Goal: Task Accomplishment & Management: Complete application form

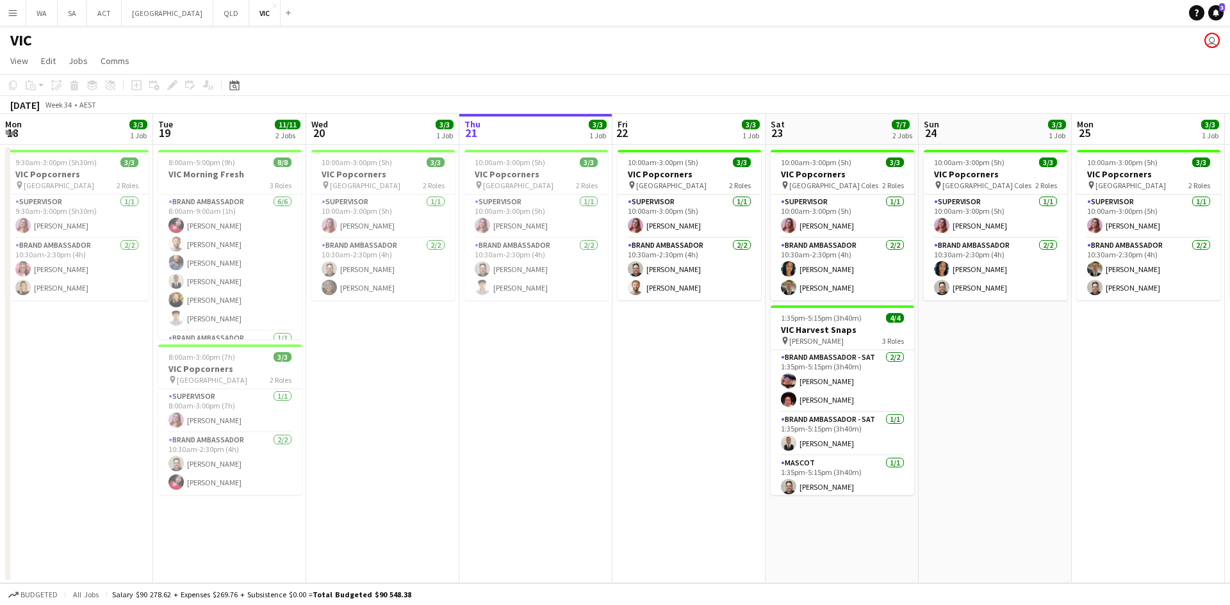
scroll to position [0, 306]
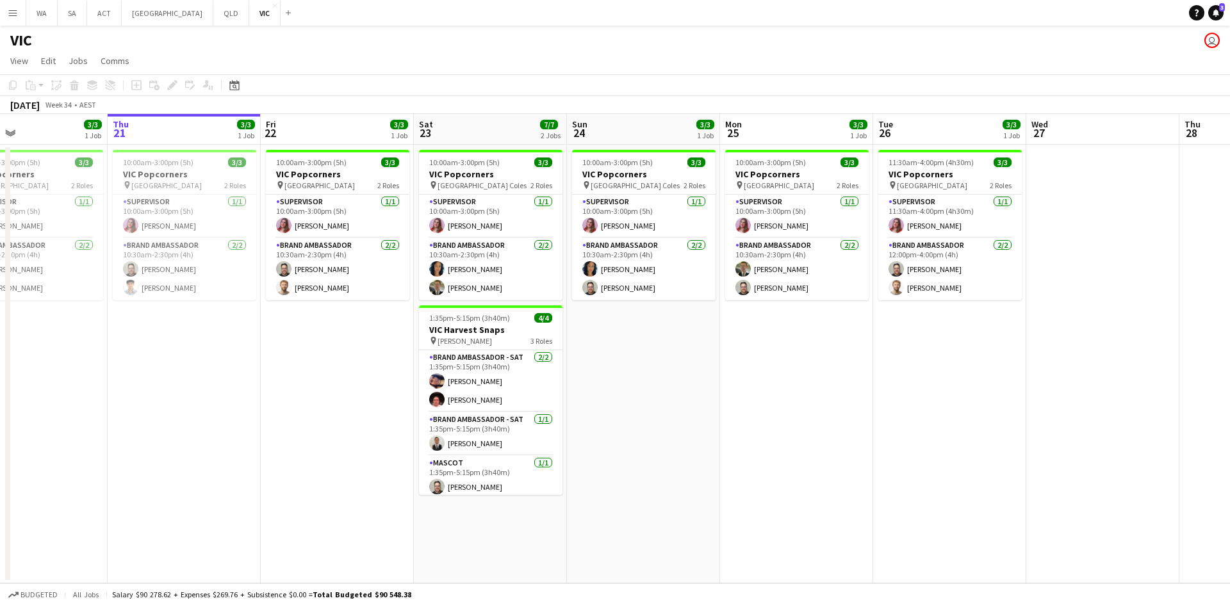
drag, startPoint x: 951, startPoint y: 458, endPoint x: 896, endPoint y: 463, distance: 54.7
click at [896, 463] on app-calendar-viewport "Mon 18 3/3 1 Job Tue 19 11/11 2 Jobs Wed 20 3/3 1 Job Thu 21 3/3 1 Job Fri 22 3…" at bounding box center [615, 349] width 1230 height 470
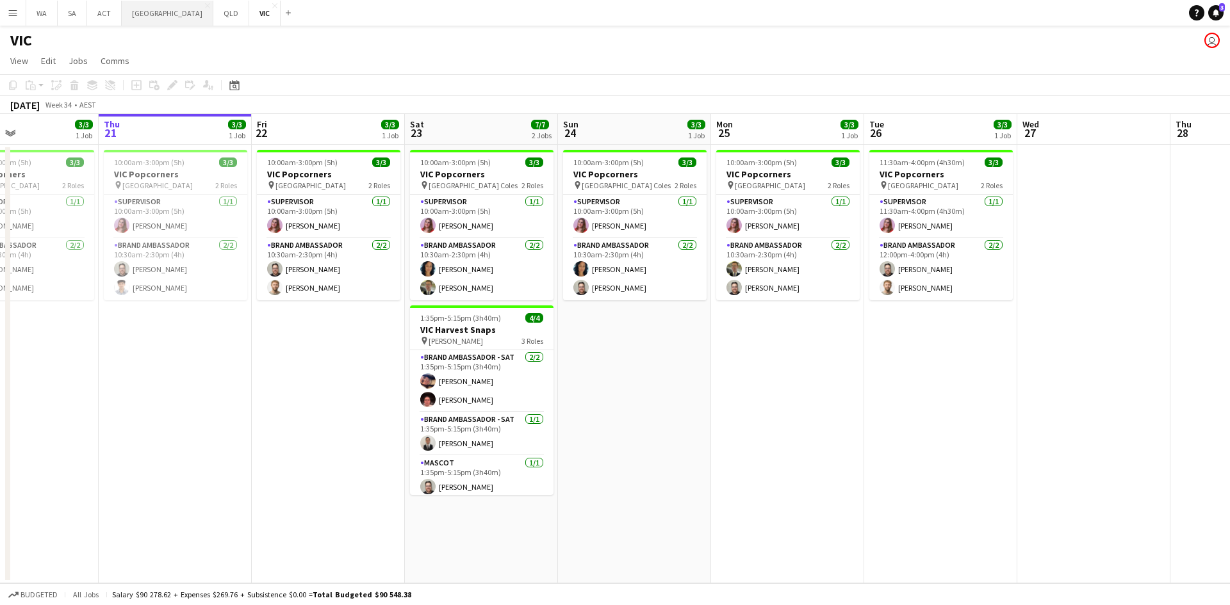
click at [131, 24] on button "NSW Close" at bounding box center [168, 13] width 92 height 25
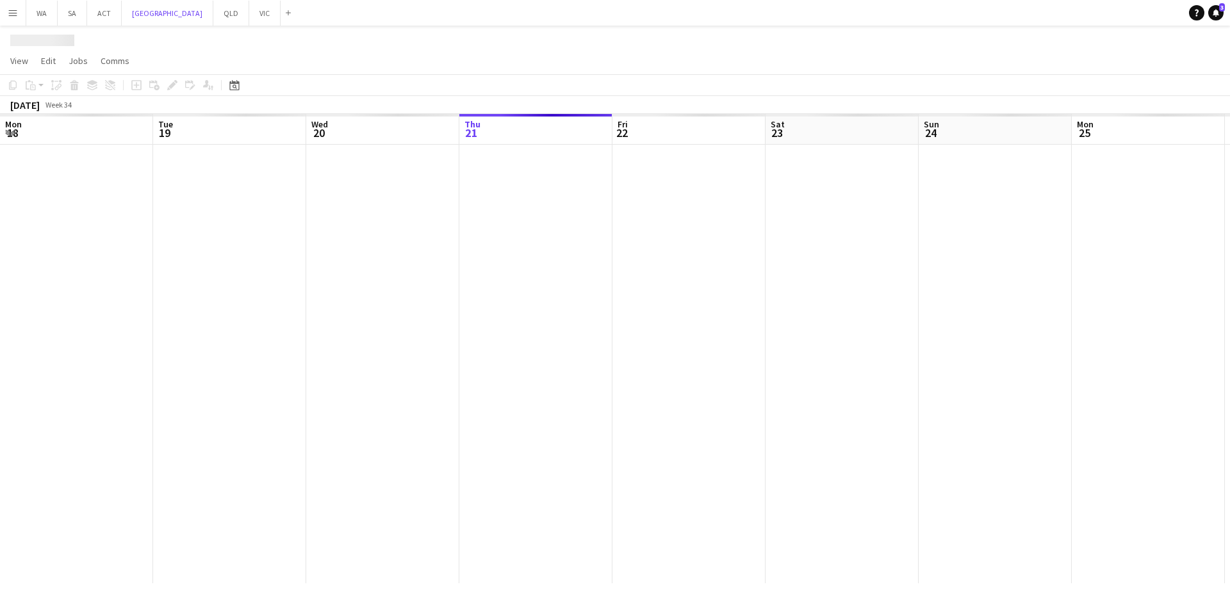
scroll to position [0, 306]
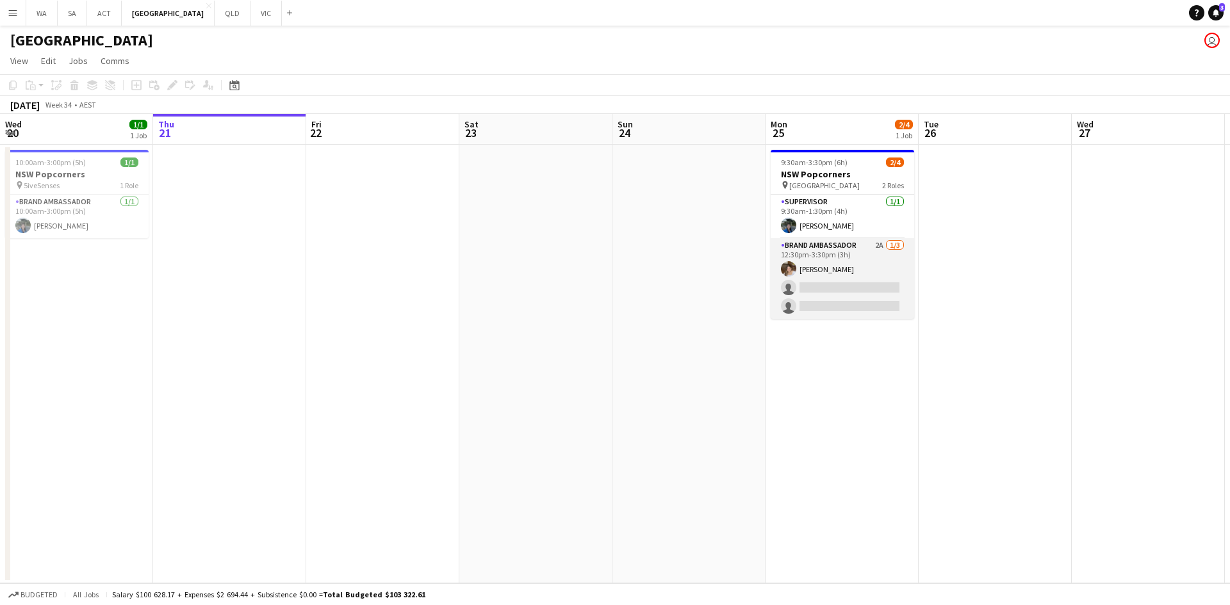
click at [815, 300] on app-card-role "Brand Ambassador 2A [DATE] 12:30pm-3:30pm (3h) [PERSON_NAME] single-neutral-act…" at bounding box center [842, 278] width 143 height 81
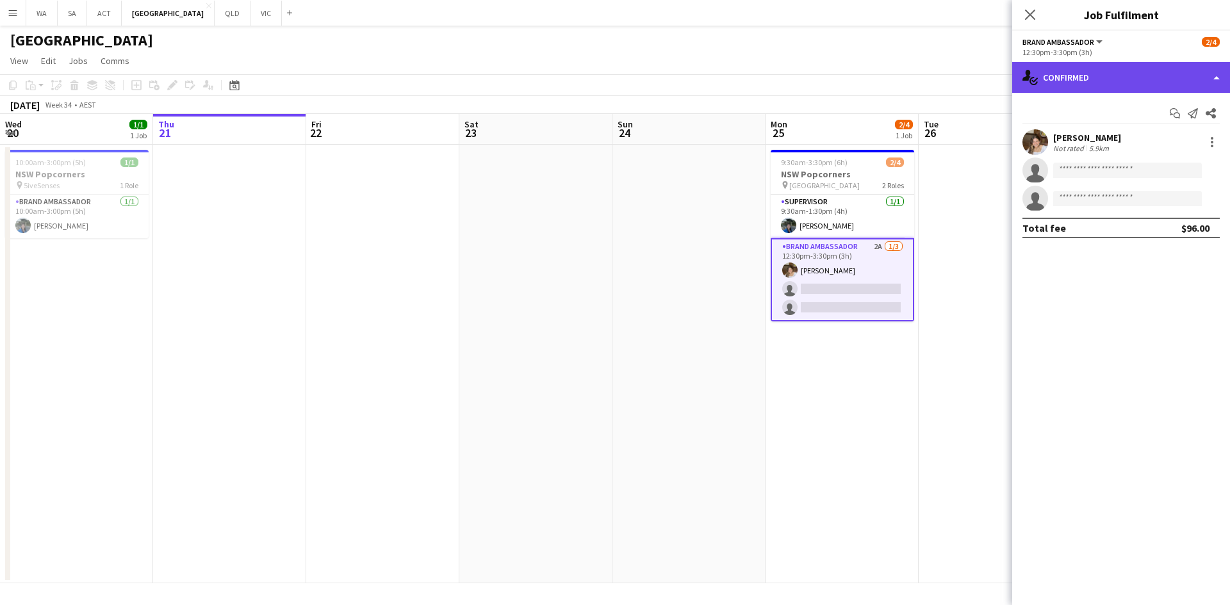
click at [1091, 65] on div "single-neutral-actions-check-2 Confirmed" at bounding box center [1121, 77] width 218 height 31
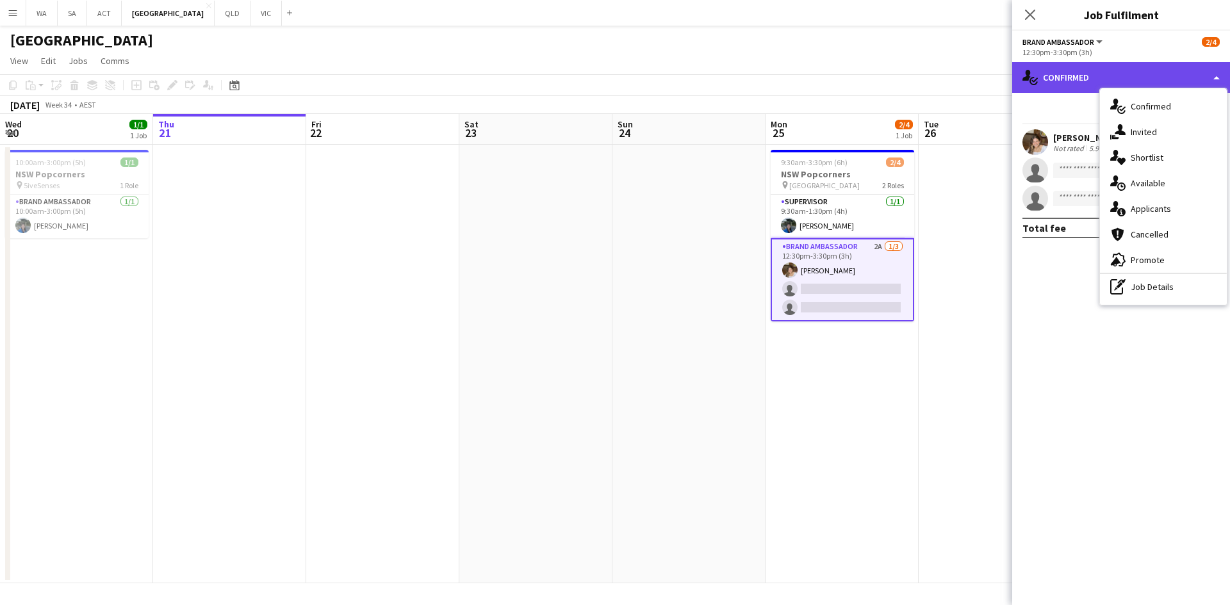
click at [1068, 90] on div "single-neutral-actions-check-2 Confirmed" at bounding box center [1121, 77] width 218 height 31
click at [1067, 87] on div "single-neutral-actions-check-2 Confirmed" at bounding box center [1121, 77] width 218 height 31
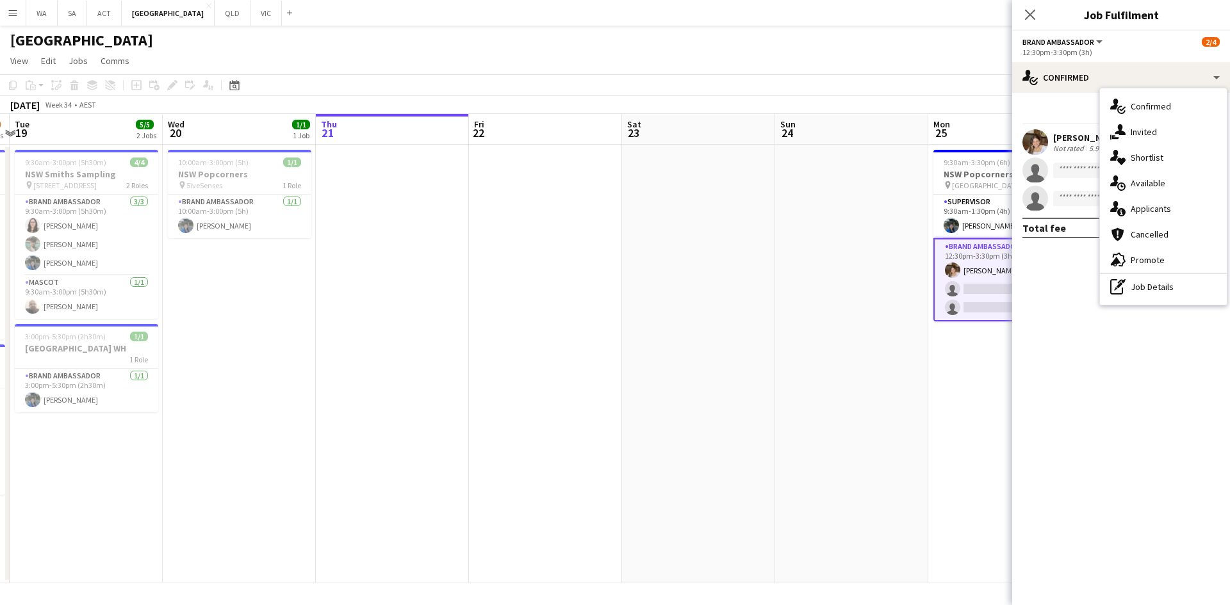
drag, startPoint x: 475, startPoint y: 211, endPoint x: 640, endPoint y: 245, distance: 168.0
click at [640, 245] on app-calendar-viewport "Sun 17 Mon 18 6/7 2 Jobs Tue 19 5/5 2 Jobs Wed 20 1/1 1 Job Thu 21 Fri 22 Sat 2…" at bounding box center [615, 349] width 1230 height 470
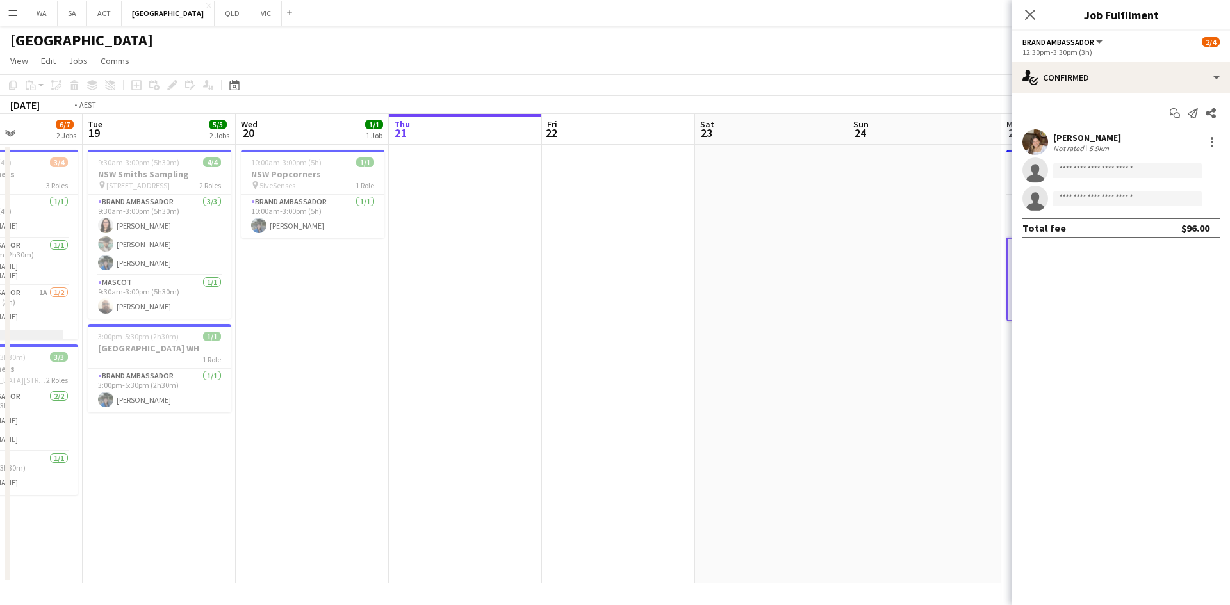
scroll to position [0, 290]
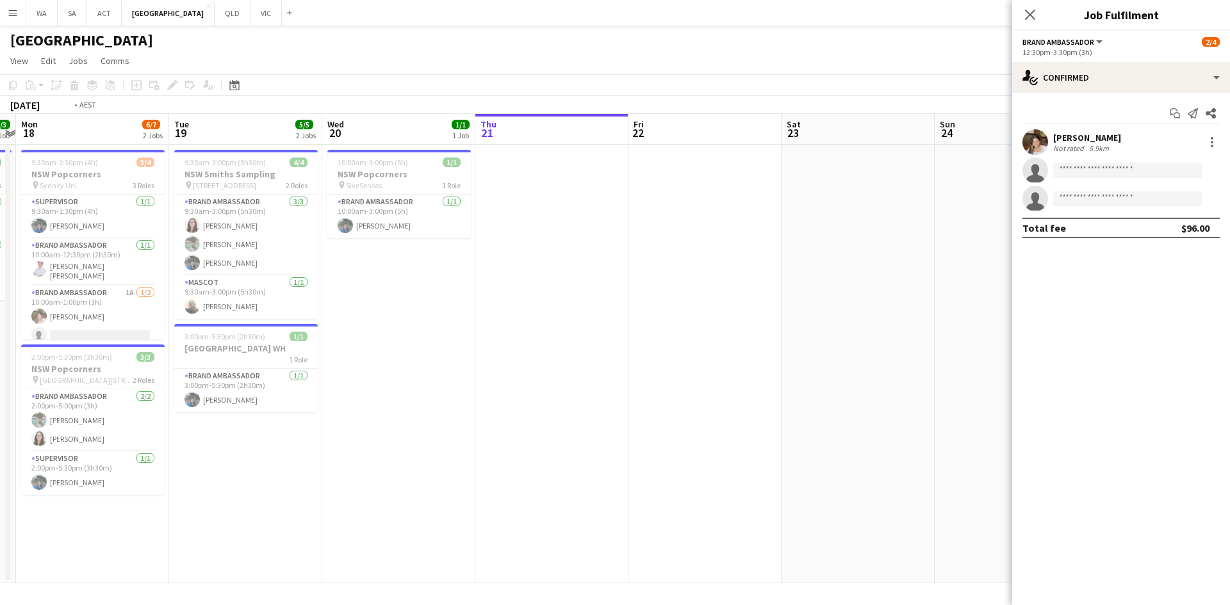
drag, startPoint x: 413, startPoint y: 272, endPoint x: 724, endPoint y: 274, distance: 310.7
click at [724, 274] on app-calendar-viewport "Sat 16 Sun 17 3/3 1 Job Mon 18 6/7 2 Jobs Tue 19 5/5 2 Jobs Wed 20 1/1 1 Job Th…" at bounding box center [615, 349] width 1230 height 470
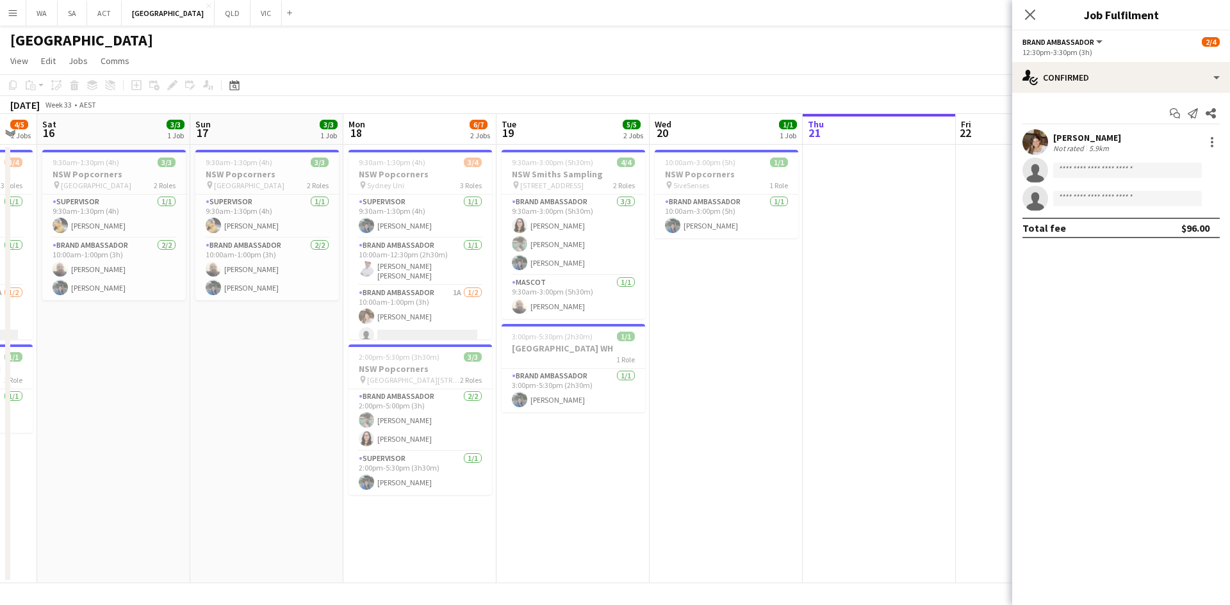
drag, startPoint x: 561, startPoint y: 407, endPoint x: 648, endPoint y: 401, distance: 86.7
click at [616, 404] on app-calendar-viewport "Thu 14 Fri 15 4/5 2 Jobs Sat 16 3/3 1 Job Sun 17 3/3 1 Job Mon 18 6/7 2 Jobs Tu…" at bounding box center [615, 349] width 1230 height 470
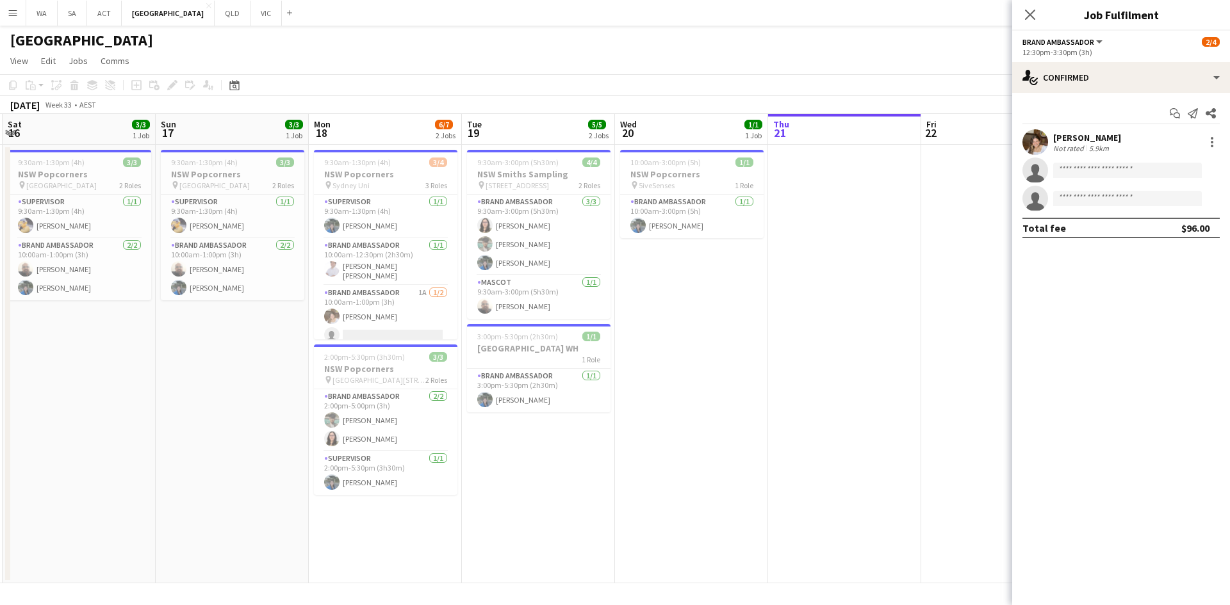
scroll to position [0, 271]
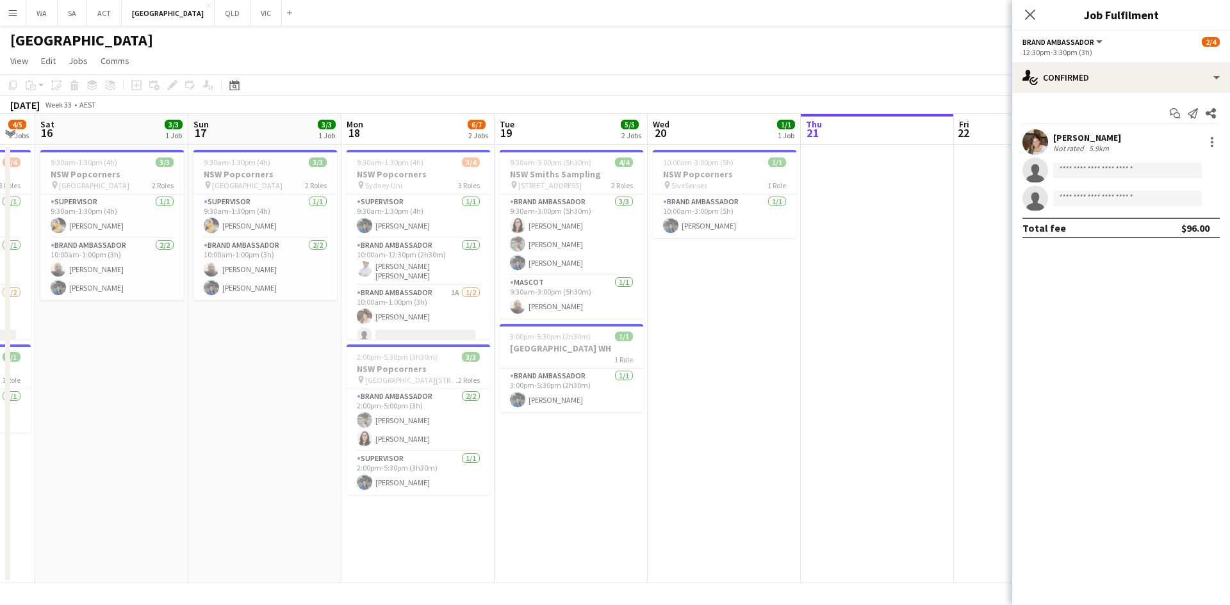
drag, startPoint x: 378, startPoint y: 506, endPoint x: 487, endPoint y: 501, distance: 109.0
click at [487, 501] on app-calendar-viewport "Thu 14 3/4 2 Jobs Fri 15 4/5 2 Jobs Sat 16 3/3 1 Job Sun 17 3/3 1 Job Mon 18 6/…" at bounding box center [615, 349] width 1230 height 470
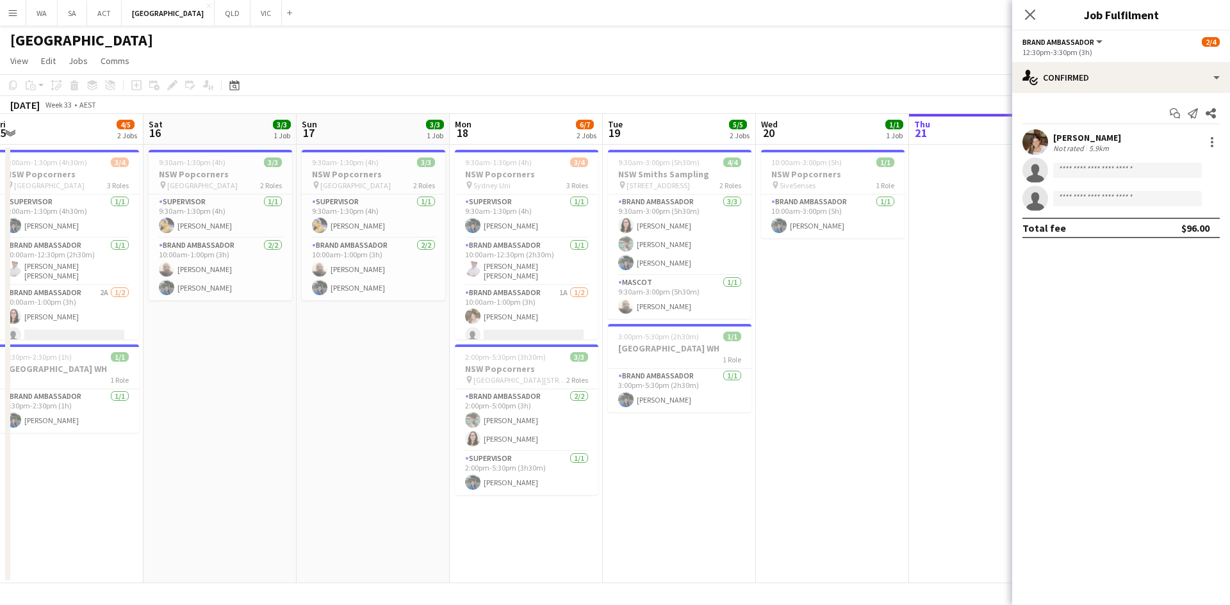
scroll to position [0, 292]
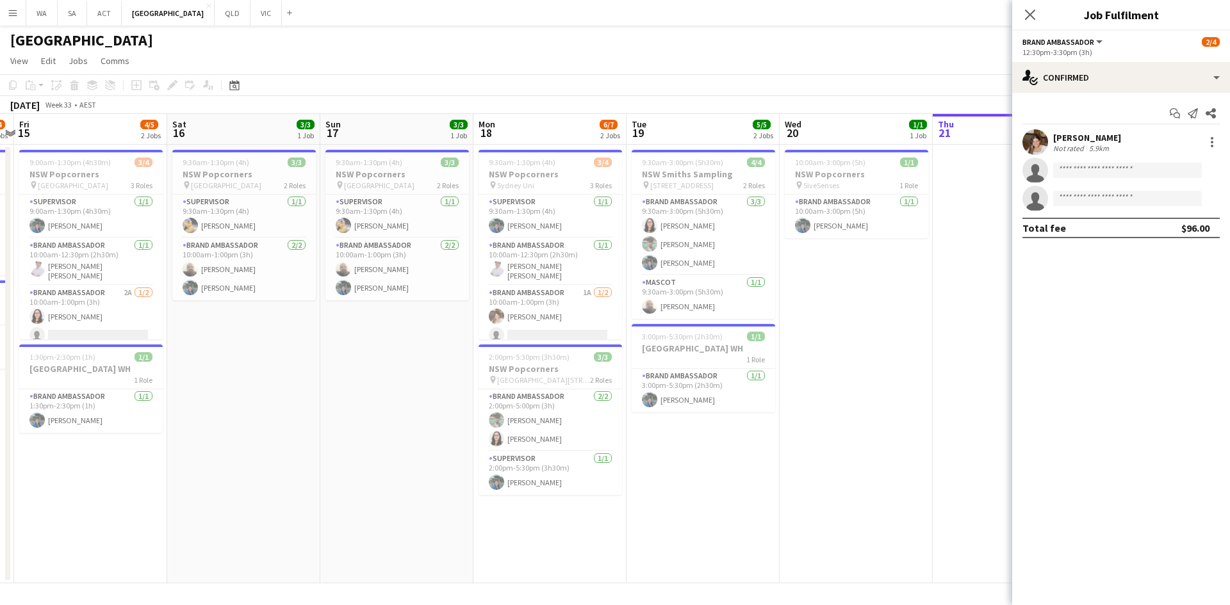
drag, startPoint x: 284, startPoint y: 335, endPoint x: 416, endPoint y: 332, distance: 132.0
click at [416, 332] on app-calendar-viewport "Wed 13 Thu 14 3/4 2 Jobs Fri 15 4/5 2 Jobs Sat 16 3/3 1 Job Sun 17 3/3 1 Job Mo…" at bounding box center [615, 349] width 1230 height 470
click at [544, 262] on app-card-role "Brand Ambassador [DATE] 10:00am-12:30pm (2h30m) [PERSON_NAME] [PERSON_NAME]" at bounding box center [550, 261] width 143 height 47
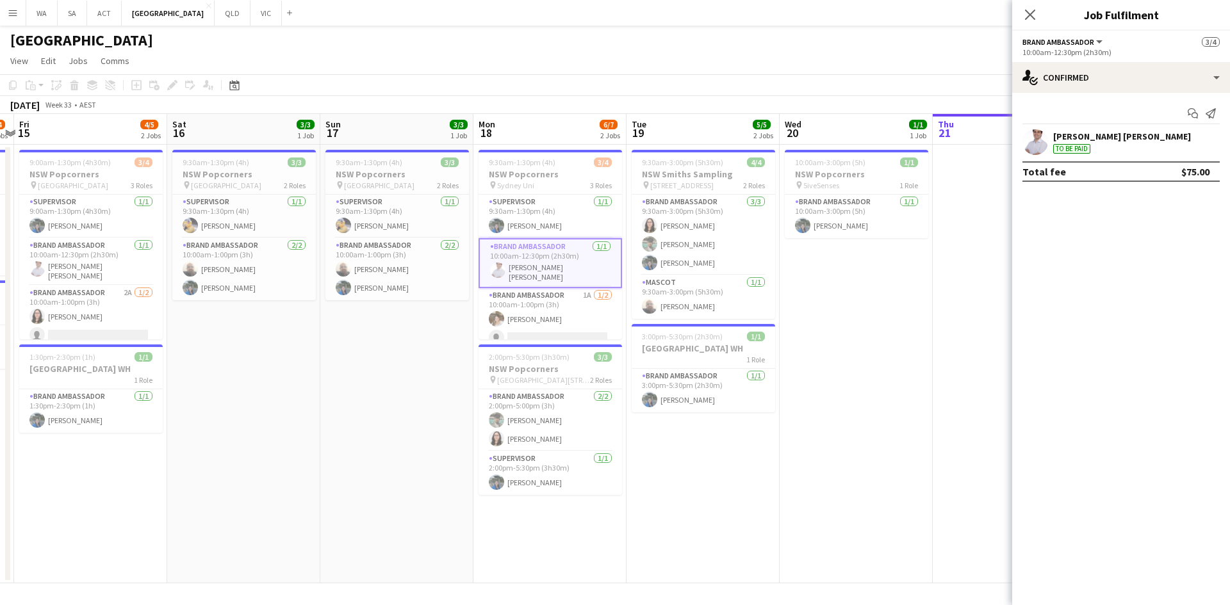
click at [1024, 22] on div "Close pop-in" at bounding box center [1030, 14] width 36 height 29
click at [1027, 15] on icon "Close pop-in" at bounding box center [1030, 14] width 12 height 12
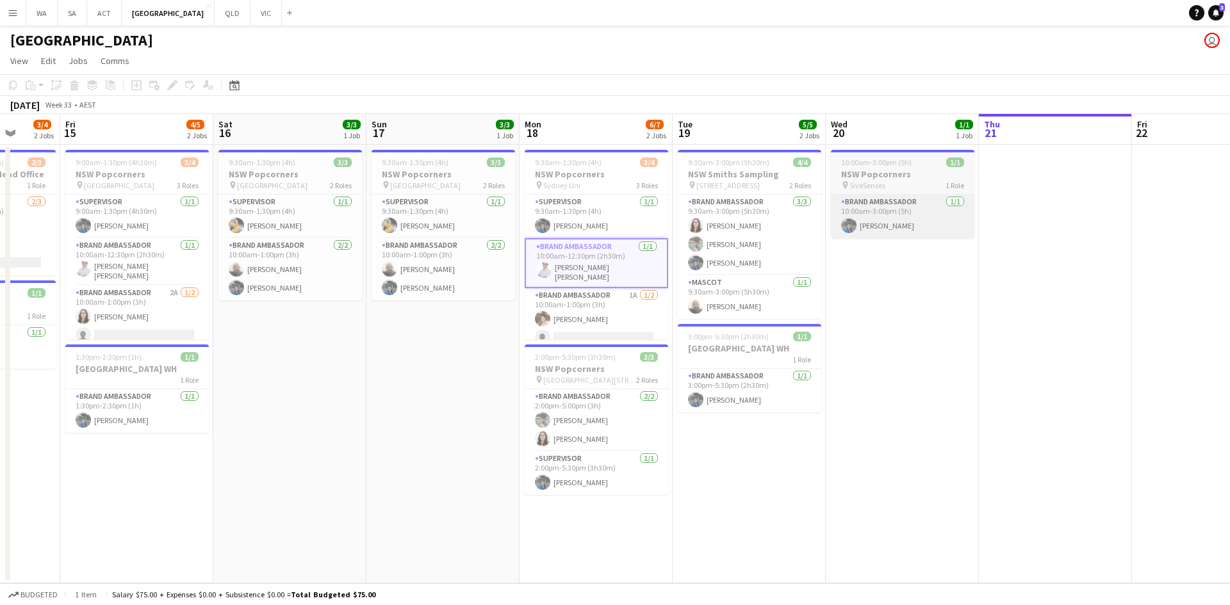
drag, startPoint x: 906, startPoint y: 247, endPoint x: 1092, endPoint y: 220, distance: 188.3
click at [1102, 220] on app-calendar-viewport "Tue 12 Wed 13 4/4 2 Jobs Thu 14 3/4 2 Jobs Fri 15 4/5 2 Jobs Sat 16 3/3 1 Job S…" at bounding box center [615, 349] width 1230 height 470
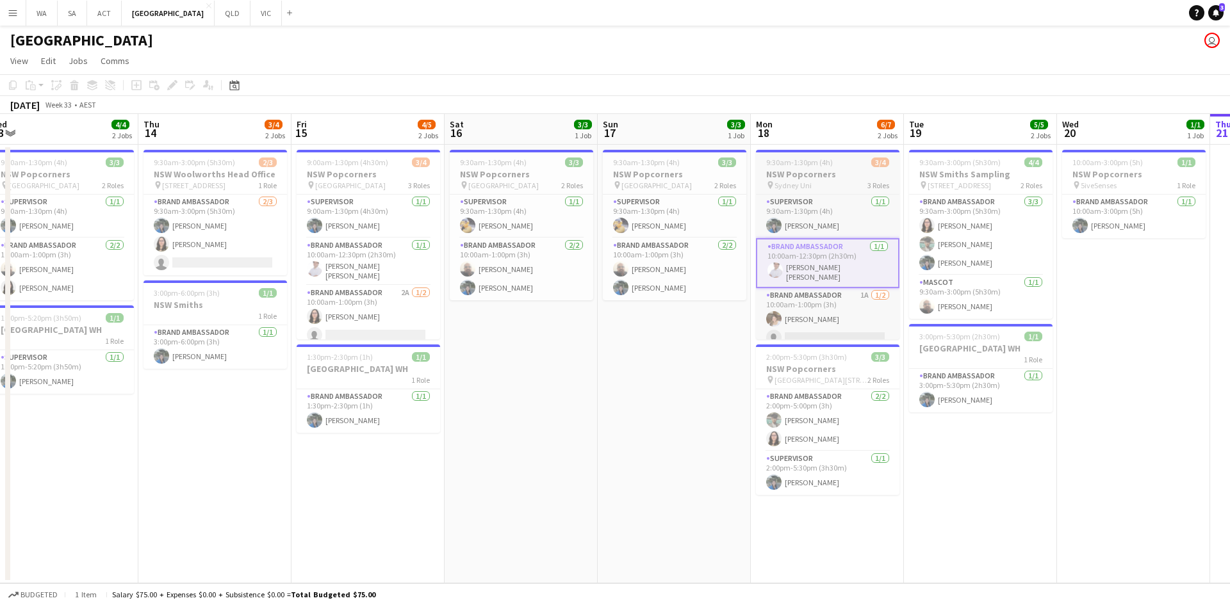
drag, startPoint x: 659, startPoint y: 265, endPoint x: 815, endPoint y: 250, distance: 156.9
click at [741, 276] on app-calendar-viewport "Mon 11 1/1 1 Job Tue 12 1/1 1 Job Wed 13 4/4 2 Jobs Thu 14 3/4 2 Jobs Fri 15 4/…" at bounding box center [615, 349] width 1230 height 470
click at [355, 265] on app-card-role "Brand Ambassador [DATE] 10:00am-12:30pm (2h30m) [PERSON_NAME] [PERSON_NAME]" at bounding box center [368, 261] width 143 height 47
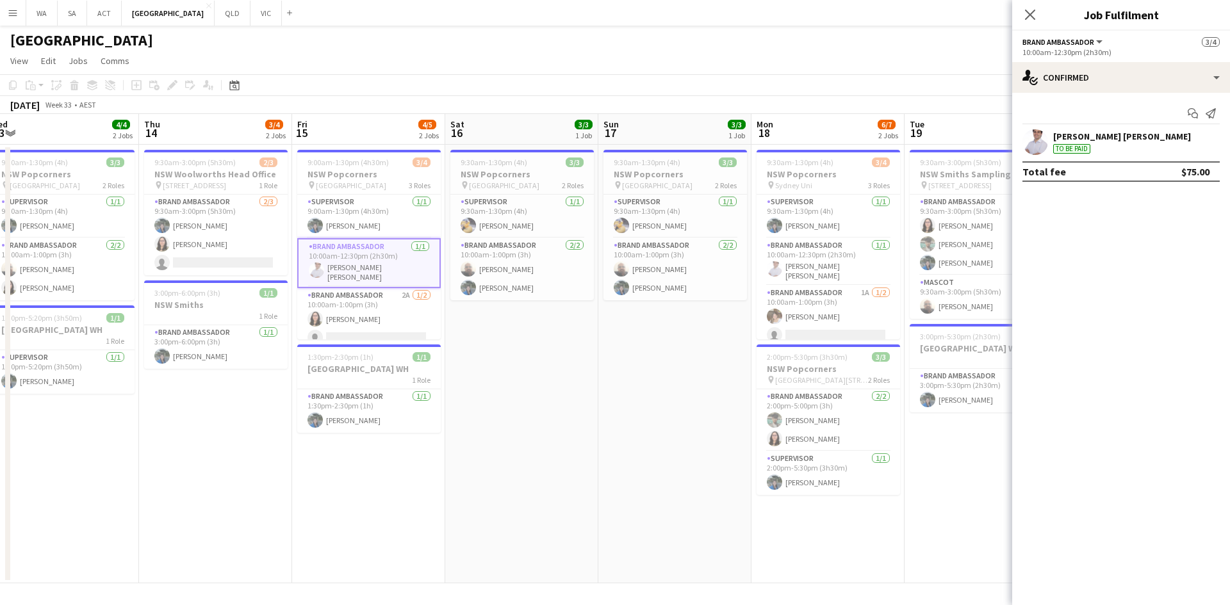
click at [517, 323] on app-date-cell "9:30am-1:30pm (4h) 3/3 NSW Popcorners pin Bondi Junction 2 Roles Supervisor [DA…" at bounding box center [521, 364] width 153 height 439
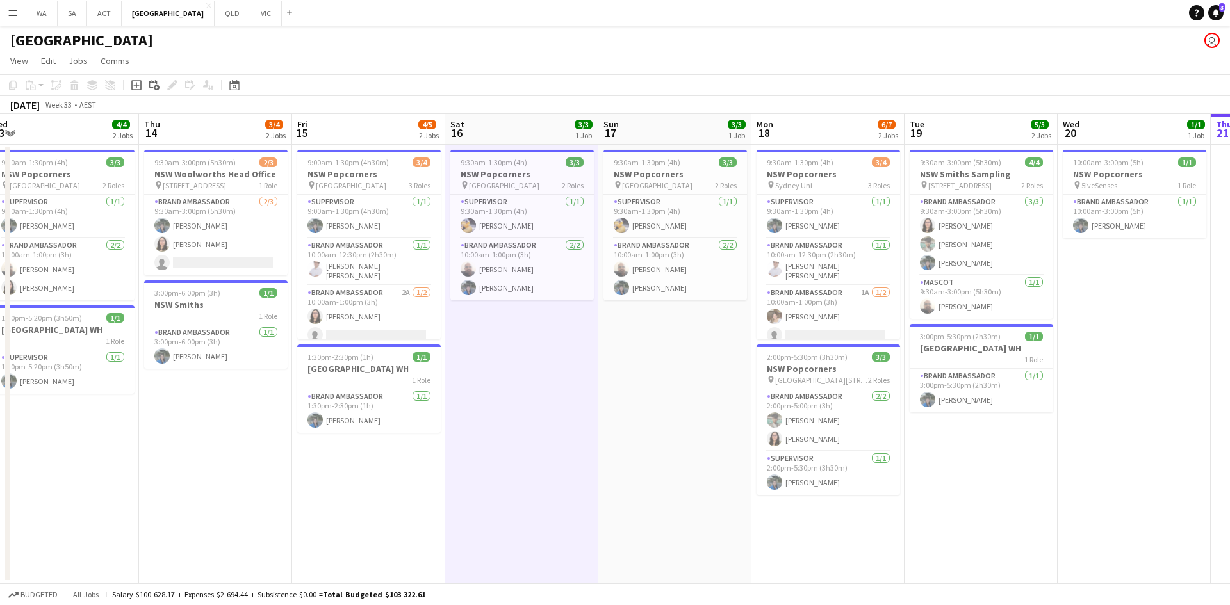
click at [553, 409] on app-date-cell "9:30am-1:30pm (4h) 3/3 NSW Popcorners pin Bondi Junction 2 Roles Supervisor [DA…" at bounding box center [521, 364] width 153 height 439
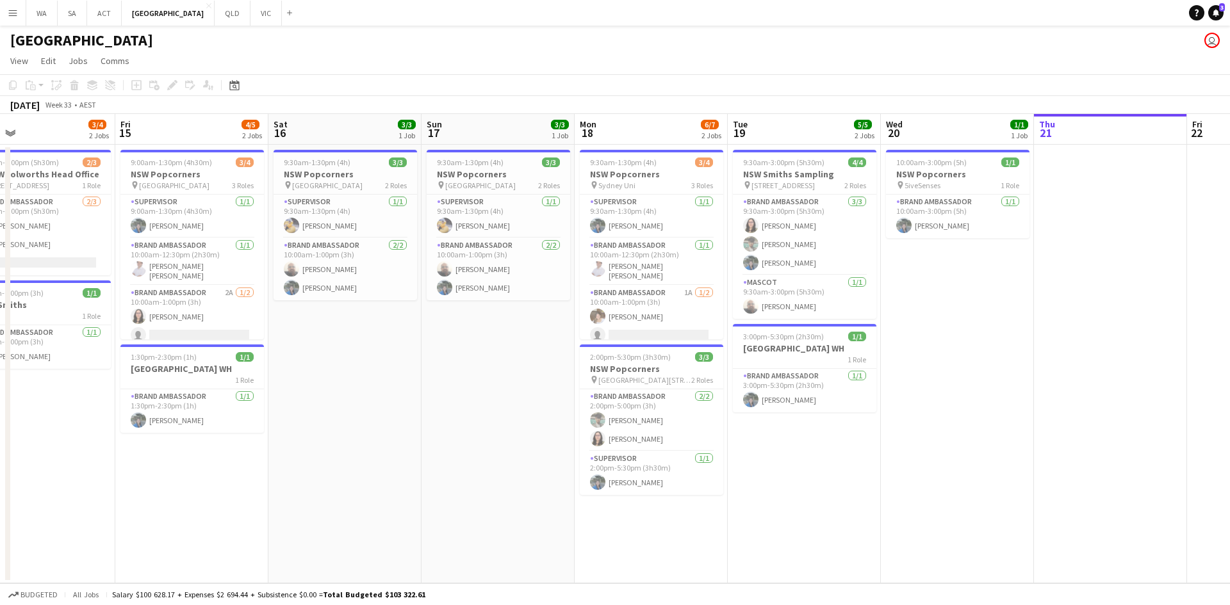
drag, startPoint x: 756, startPoint y: 371, endPoint x: 579, endPoint y: 367, distance: 176.9
click at [579, 367] on app-calendar-viewport "Mon 11 1/1 1 Job Tue 12 1/1 1 Job Wed 13 4/4 2 Jobs Thu 14 3/4 2 Jobs Fri 15 4/…" at bounding box center [615, 349] width 1230 height 470
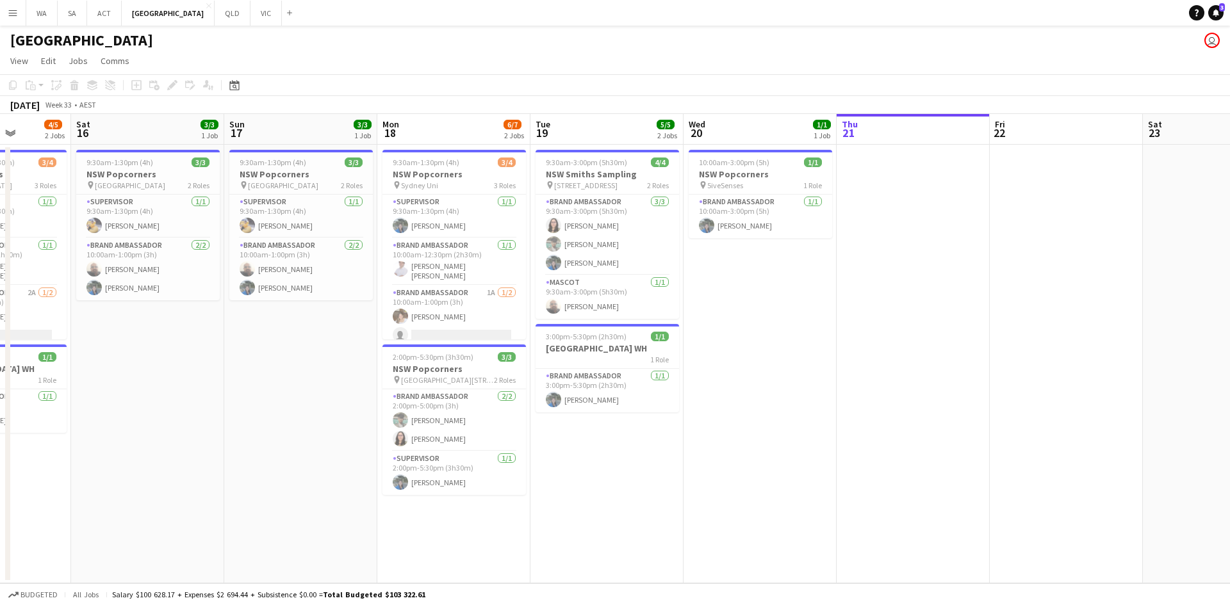
drag, startPoint x: 903, startPoint y: 395, endPoint x: 731, endPoint y: 400, distance: 171.8
click at [731, 400] on app-calendar-viewport "Wed 13 4/4 2 Jobs Thu 14 3/4 2 Jobs Fri 15 4/5 2 Jobs Sat 16 3/3 1 Job Sun 17 3…" at bounding box center [615, 349] width 1230 height 470
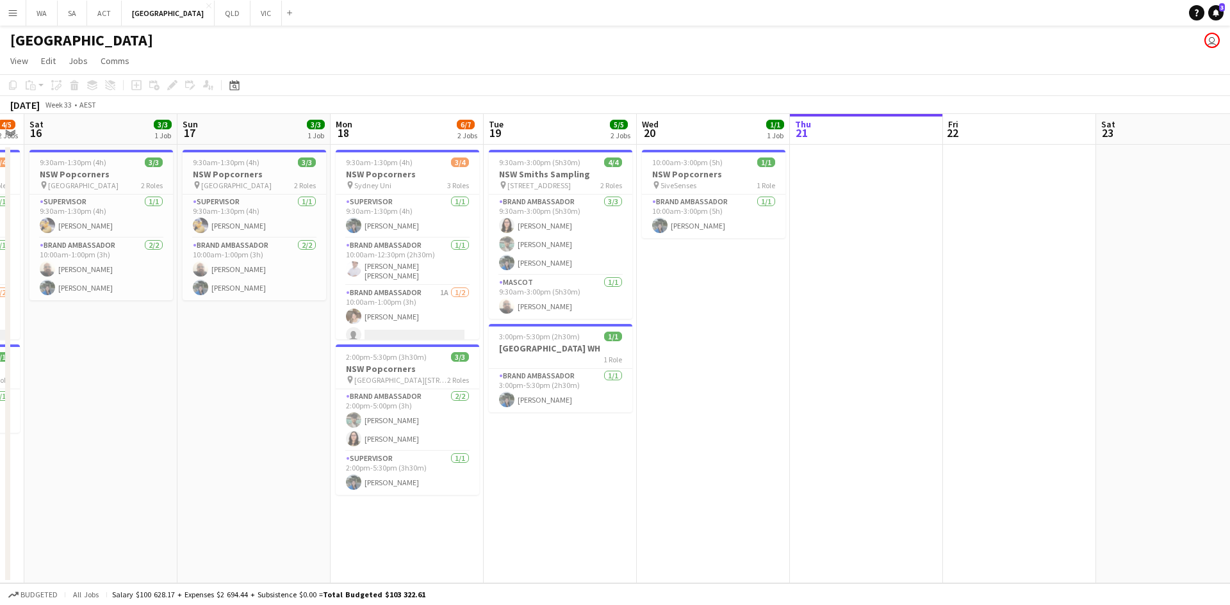
drag, startPoint x: 874, startPoint y: 363, endPoint x: 798, endPoint y: 356, distance: 76.6
click at [824, 370] on app-calendar-viewport "Wed 13 4/4 2 Jobs Thu 14 3/4 2 Jobs Fri 15 4/5 2 Jobs Sat 16 3/3 1 Job Sun 17 3…" at bounding box center [615, 349] width 1230 height 470
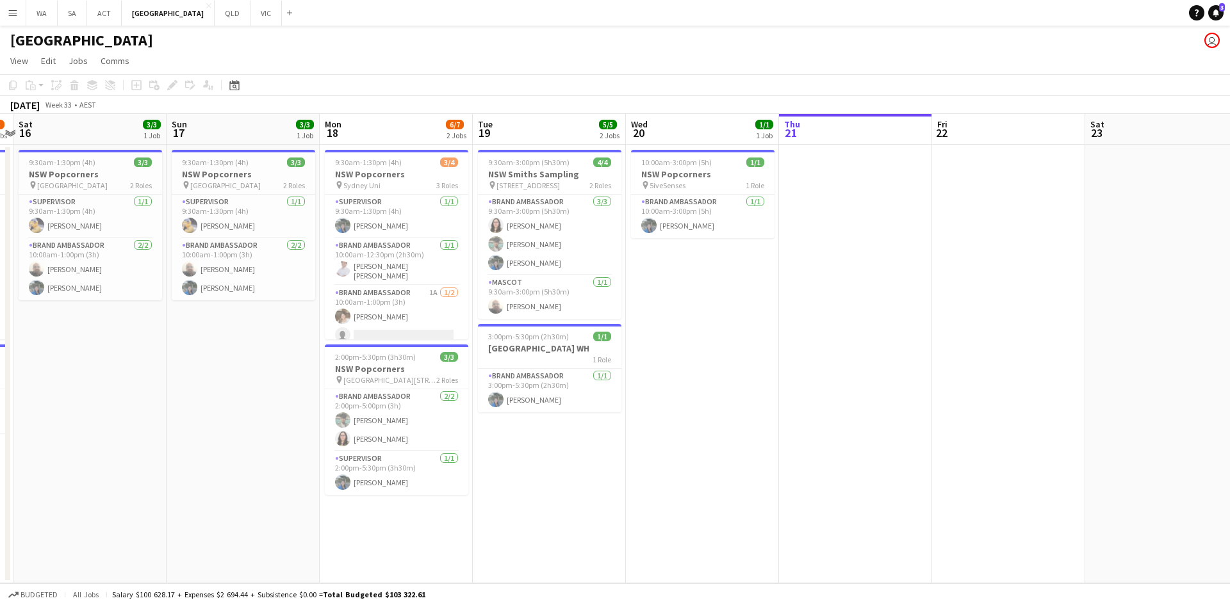
click at [713, 270] on app-date-cell "10:00am-3:00pm (5h) 1/1 NSW Popcorners pin 5iveSenses 1 Role Brand Ambassador […" at bounding box center [702, 364] width 153 height 439
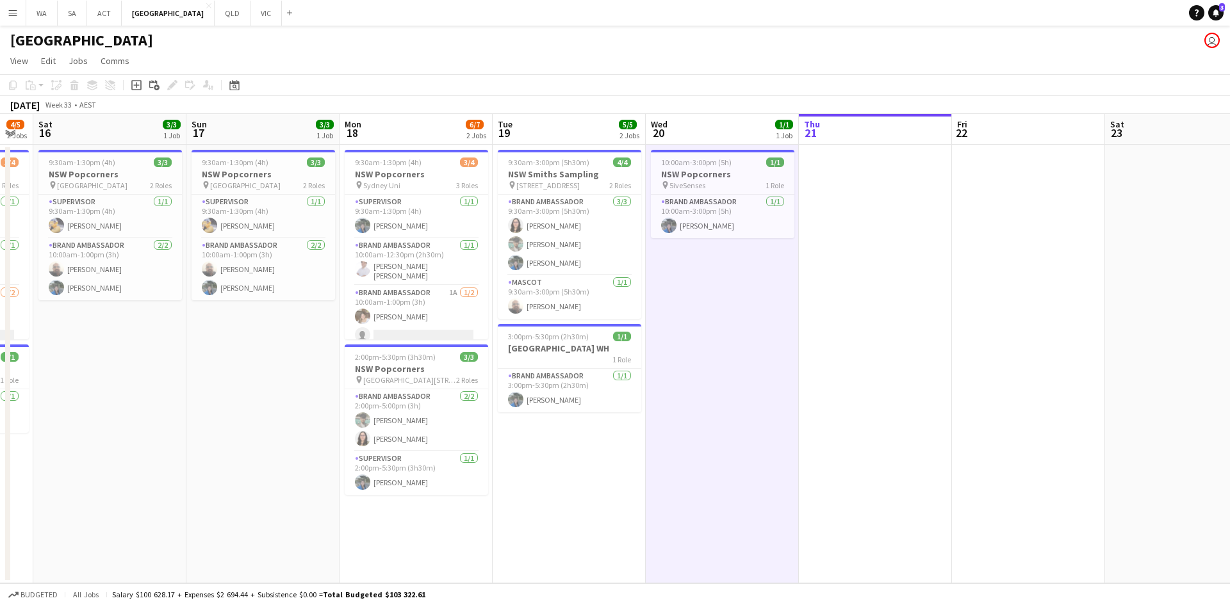
drag, startPoint x: 849, startPoint y: 228, endPoint x: 716, endPoint y: 245, distance: 134.4
click at [715, 245] on app-calendar-viewport "Wed 13 4/4 2 Jobs Thu 14 3/4 2 Jobs Fri 15 4/5 2 Jobs Sat 16 3/3 1 Job Sun 17 3…" at bounding box center [615, 349] width 1230 height 470
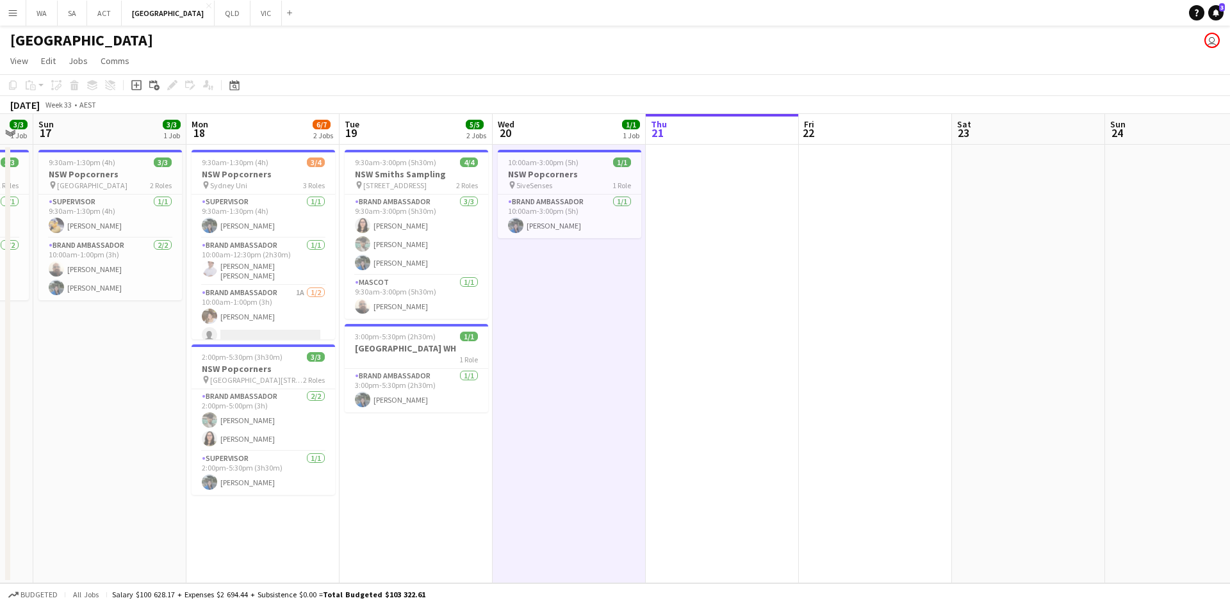
scroll to position [0, 427]
click at [717, 240] on app-date-cell at bounding box center [720, 364] width 153 height 439
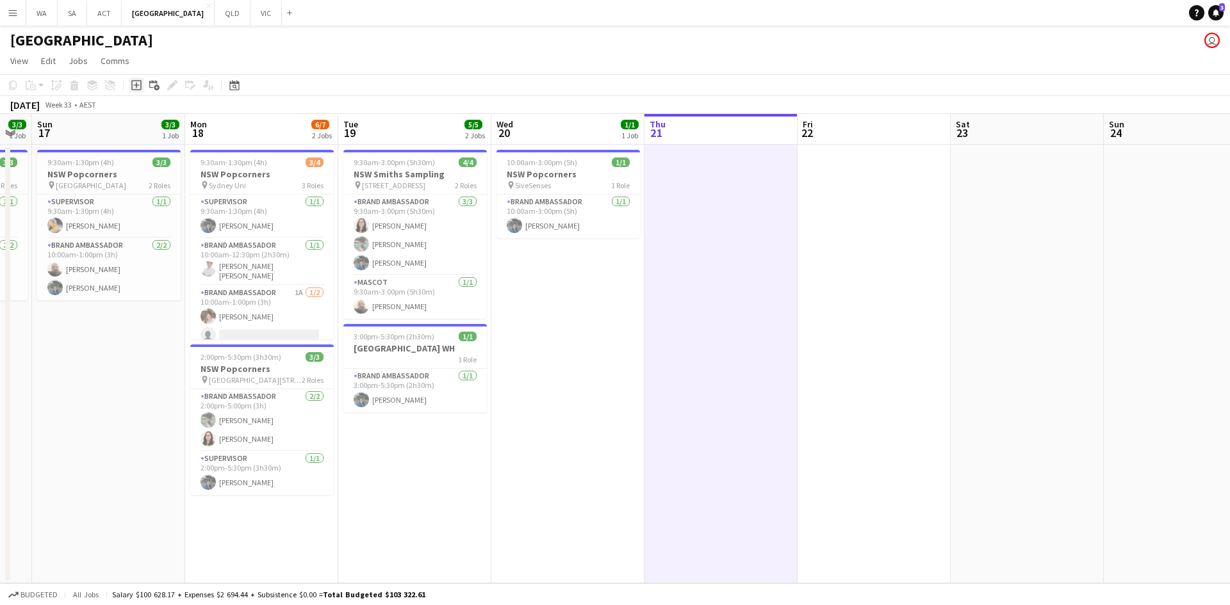
click at [140, 85] on icon "Add job" at bounding box center [136, 85] width 10 height 10
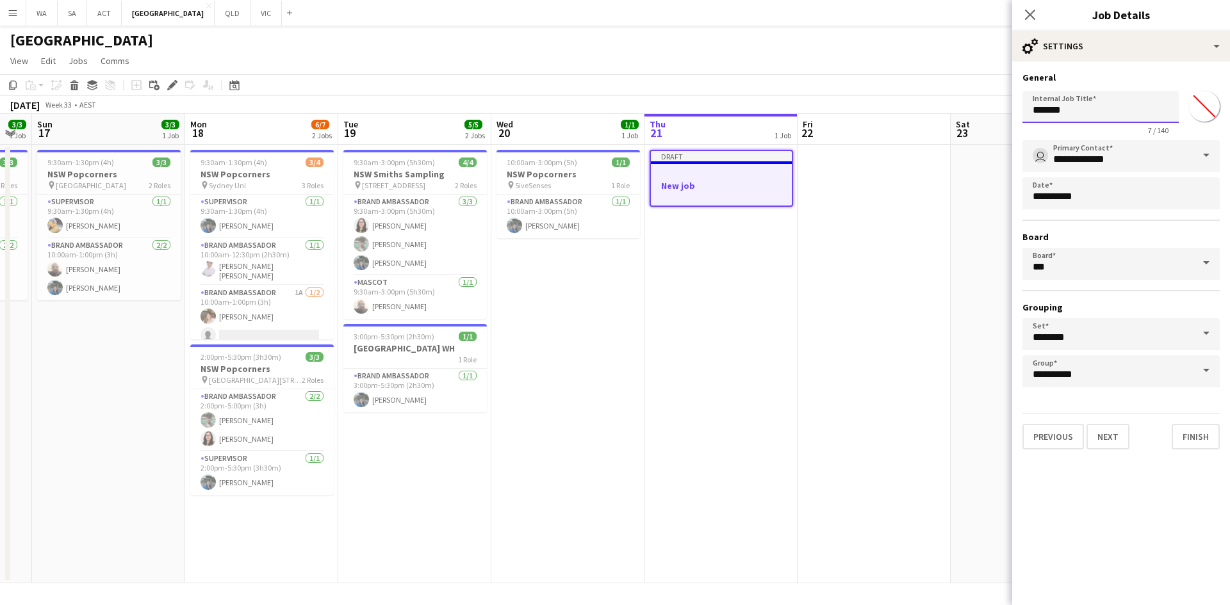
click at [1056, 116] on input "*******" at bounding box center [1100, 107] width 156 height 32
type input "**********"
click at [1115, 447] on button "Next" at bounding box center [1107, 437] width 43 height 26
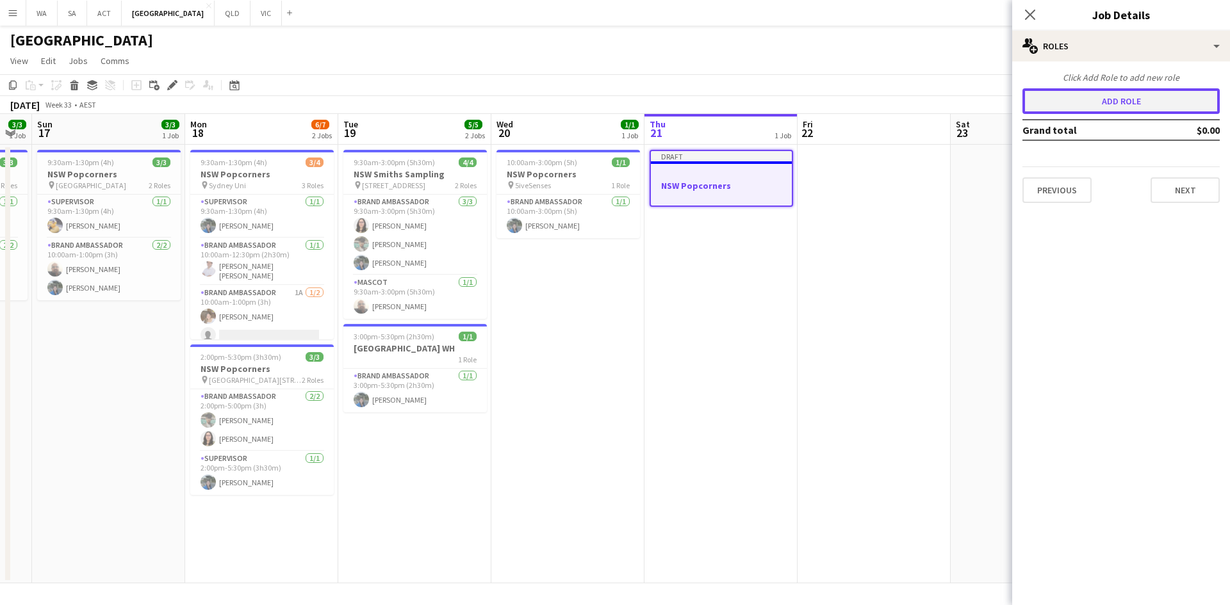
click at [1092, 99] on button "Add role" at bounding box center [1120, 101] width 197 height 26
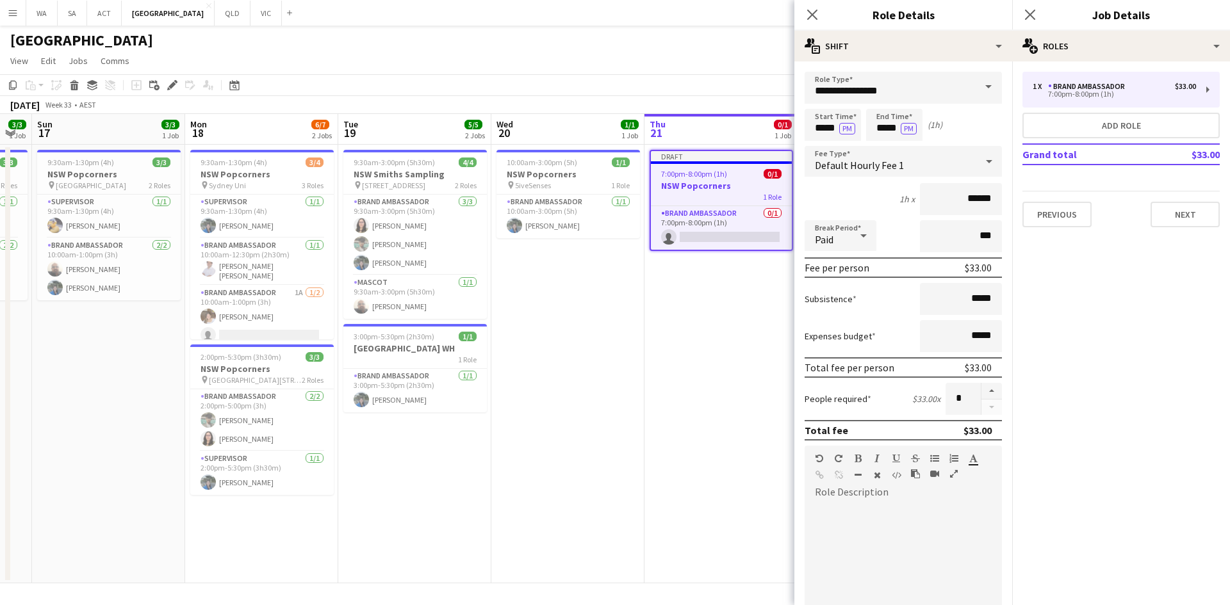
click at [797, 118] on form "**********" at bounding box center [903, 470] width 218 height 796
click at [810, 120] on input "*****" at bounding box center [833, 125] width 56 height 32
click at [815, 98] on div at bounding box center [820, 102] width 26 height 13
type input "*****"
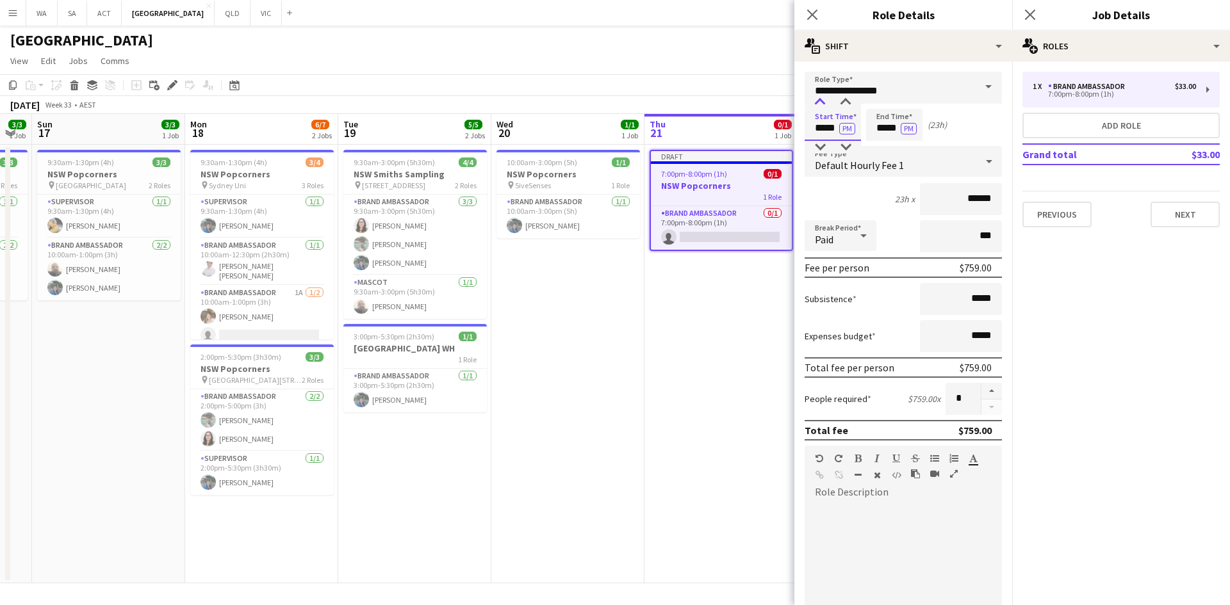
click at [815, 98] on div at bounding box center [820, 102] width 26 height 13
click at [846, 126] on button "PM" at bounding box center [847, 129] width 16 height 12
click at [877, 127] on input "*****" at bounding box center [894, 125] width 56 height 32
click at [878, 150] on div at bounding box center [882, 147] width 26 height 13
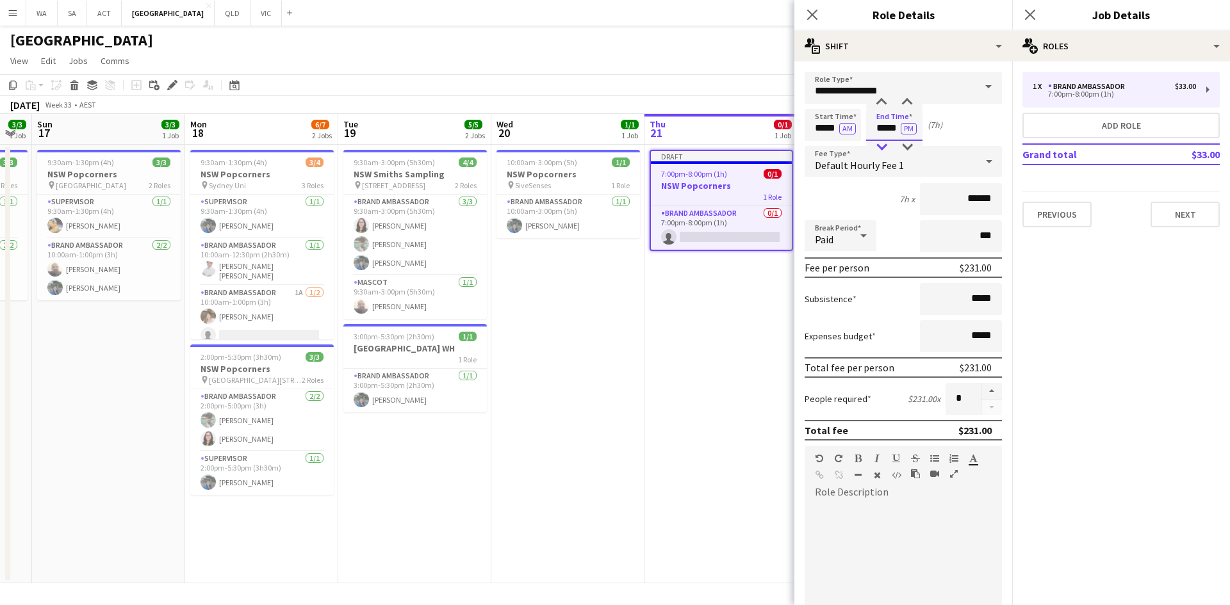
click at [881, 145] on div at bounding box center [882, 147] width 26 height 13
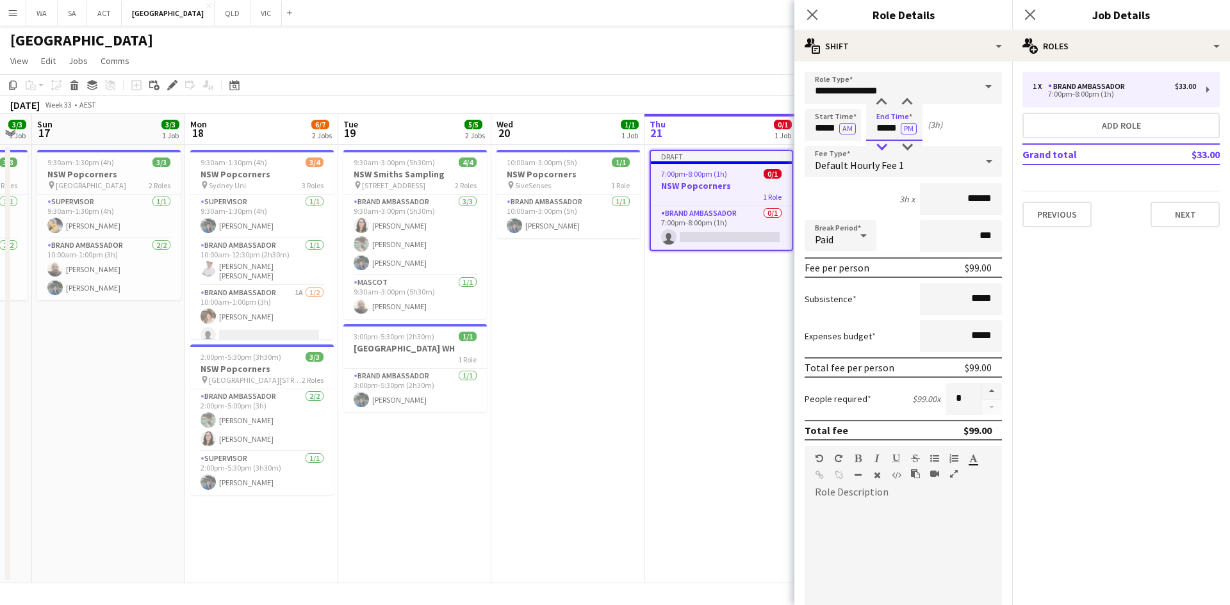
click at [881, 145] on div at bounding box center [882, 147] width 26 height 13
type input "*****"
click at [881, 145] on div at bounding box center [882, 147] width 26 height 13
click at [1192, 213] on button "Next" at bounding box center [1185, 215] width 69 height 26
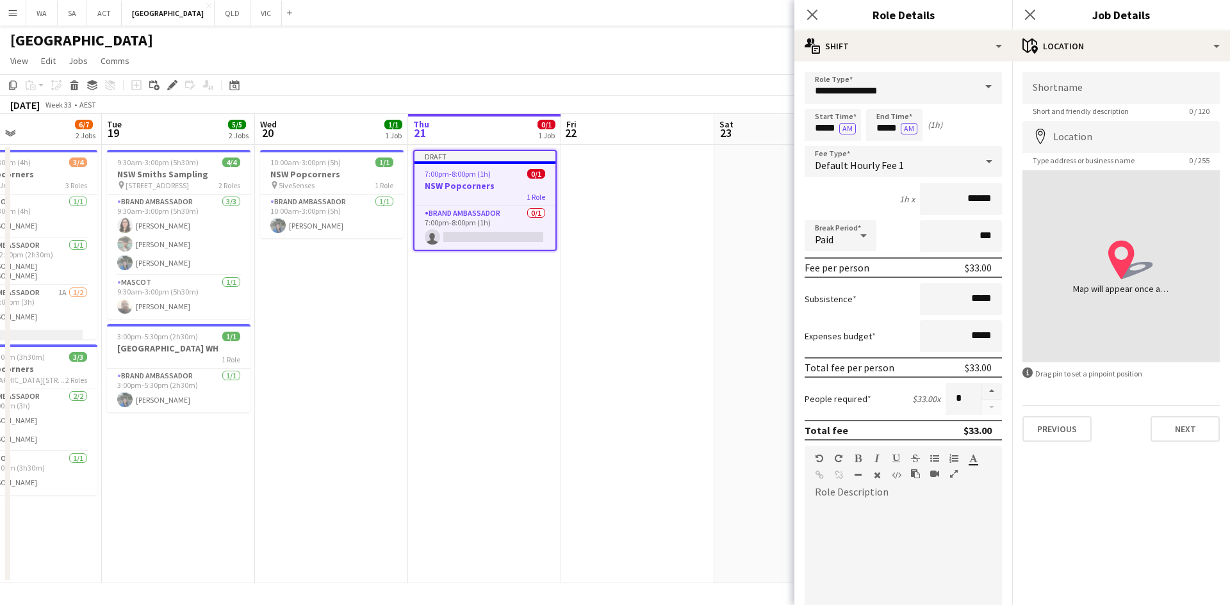
scroll to position [0, 361]
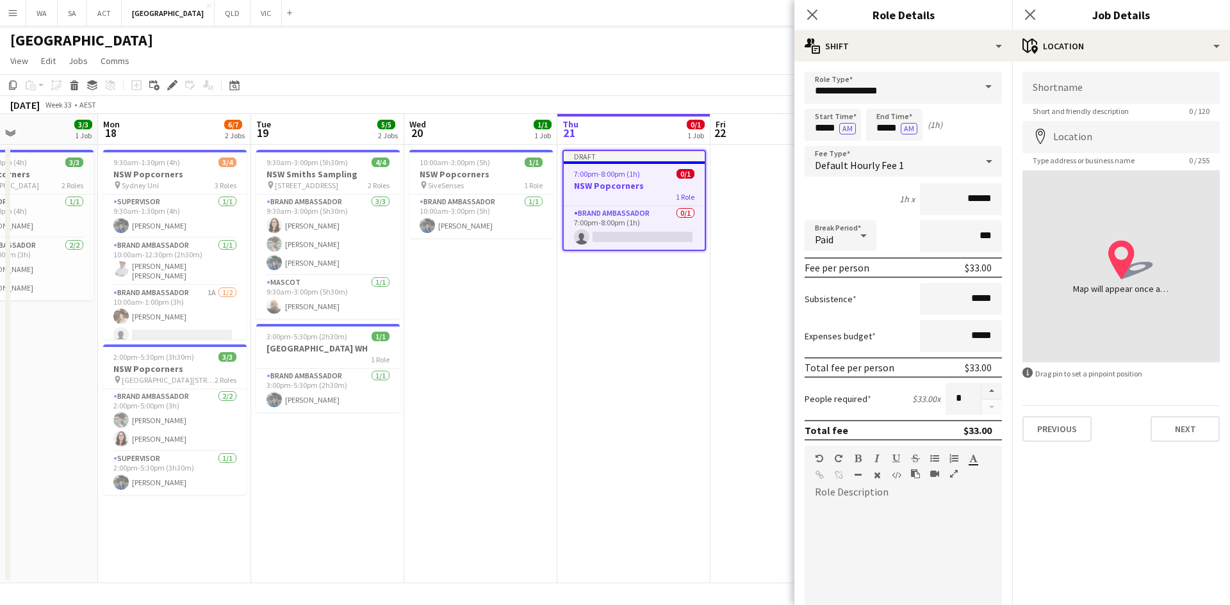
drag, startPoint x: 746, startPoint y: 277, endPoint x: 754, endPoint y: 229, distance: 48.8
click at [675, 284] on app-calendar-viewport "Fri 15 4/5 2 Jobs Sat 16 3/3 1 Job Sun 17 3/3 1 Job Mon 18 6/7 2 Jobs Tue 19 5/…" at bounding box center [615, 349] width 1230 height 470
click at [842, 129] on button "AM" at bounding box center [847, 129] width 17 height 12
drag, startPoint x: 899, startPoint y: 124, endPoint x: 910, endPoint y: 130, distance: 12.6
click at [899, 124] on input "*****" at bounding box center [894, 125] width 56 height 32
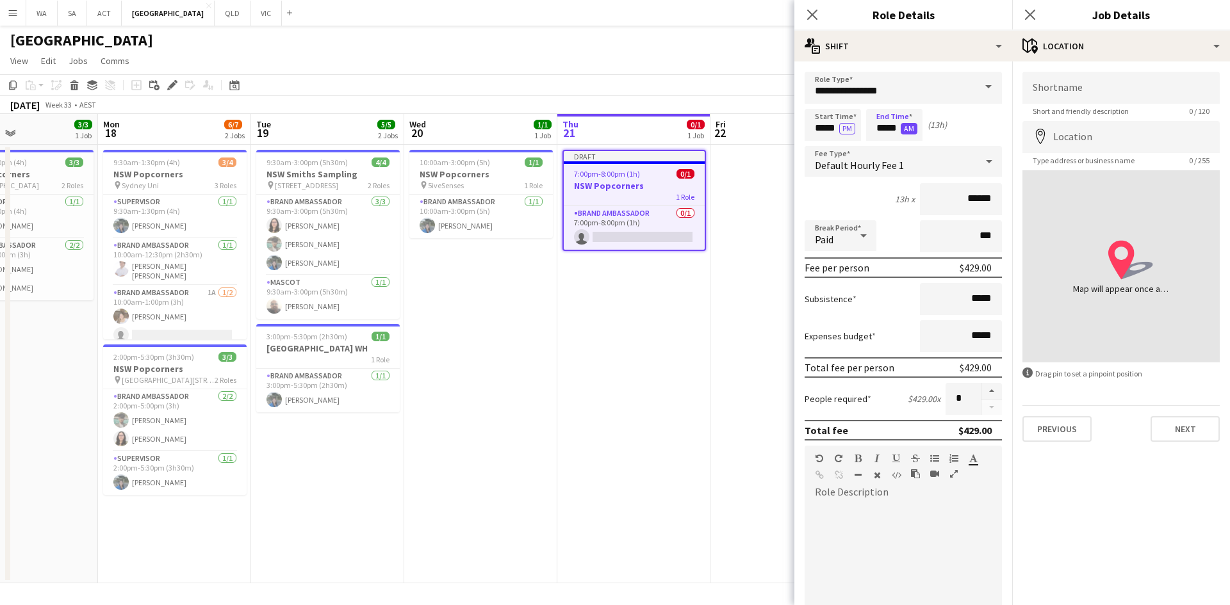
click at [912, 131] on button "AM" at bounding box center [909, 129] width 17 height 12
click at [873, 172] on div "Default Hourly Fee 1" at bounding box center [891, 161] width 172 height 31
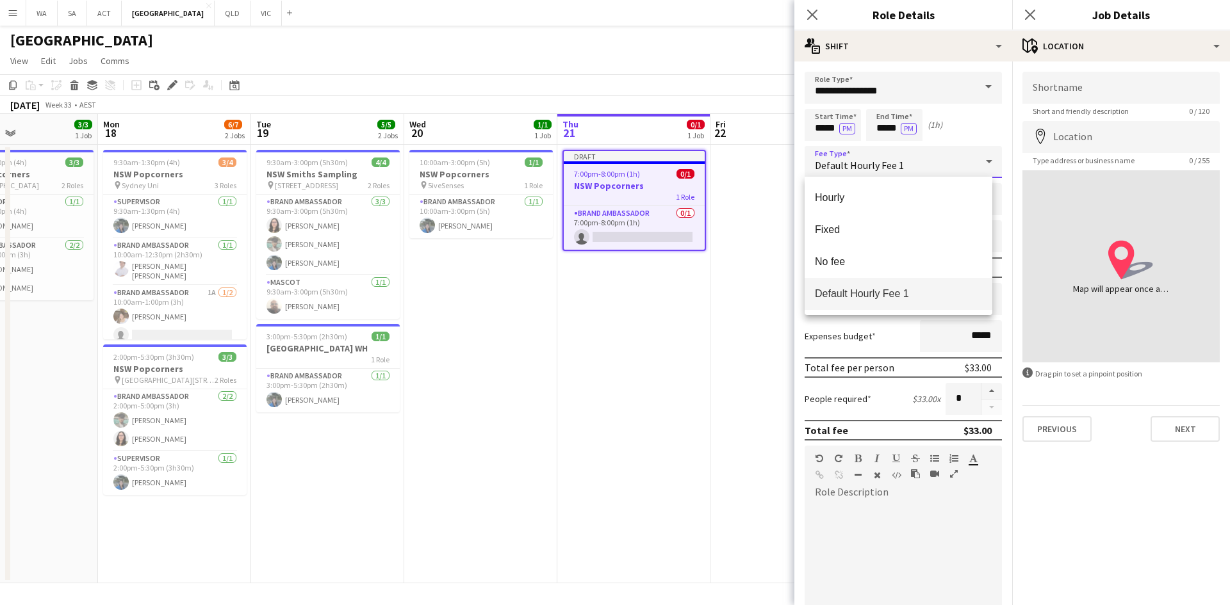
click at [936, 121] on div at bounding box center [615, 302] width 1230 height 605
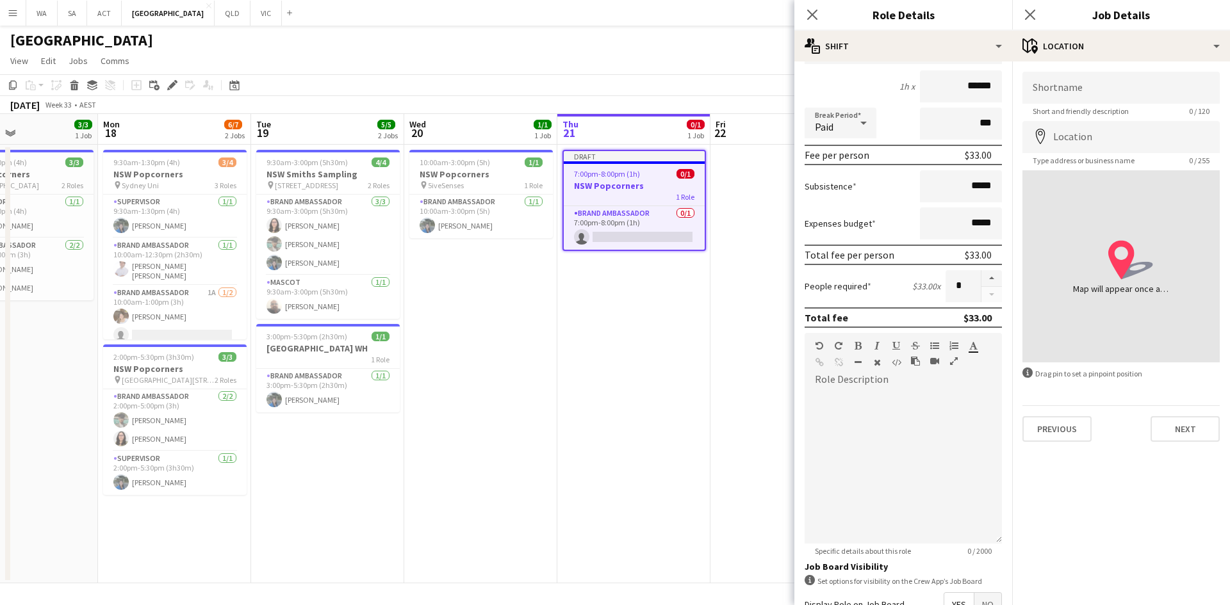
scroll to position [192, 0]
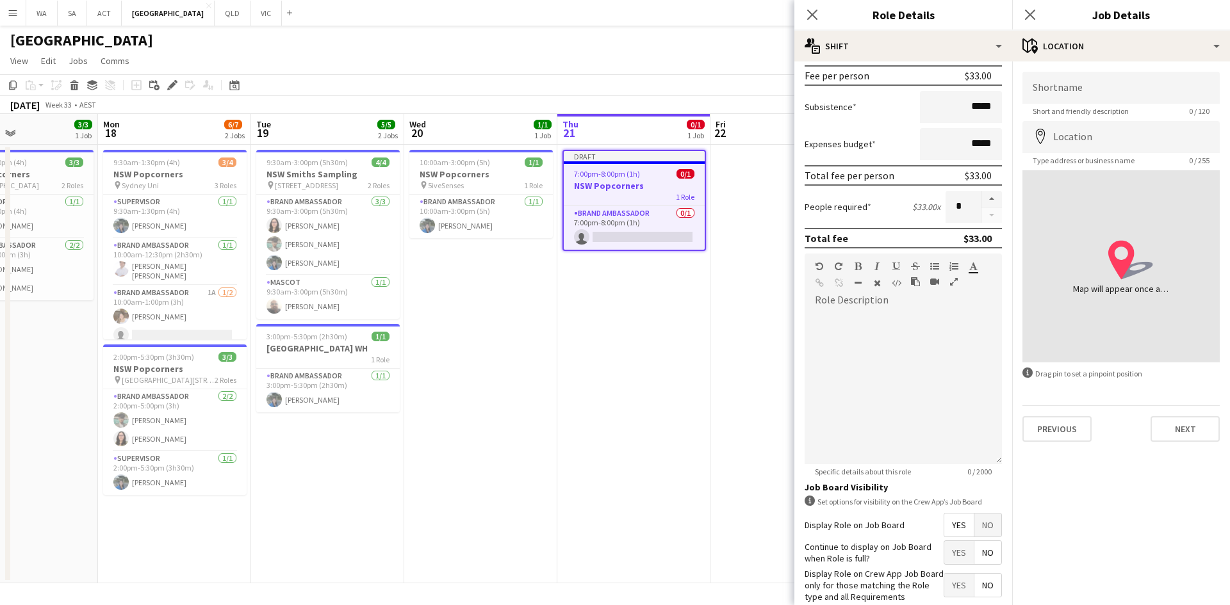
click at [982, 524] on span "No" at bounding box center [987, 525] width 27 height 23
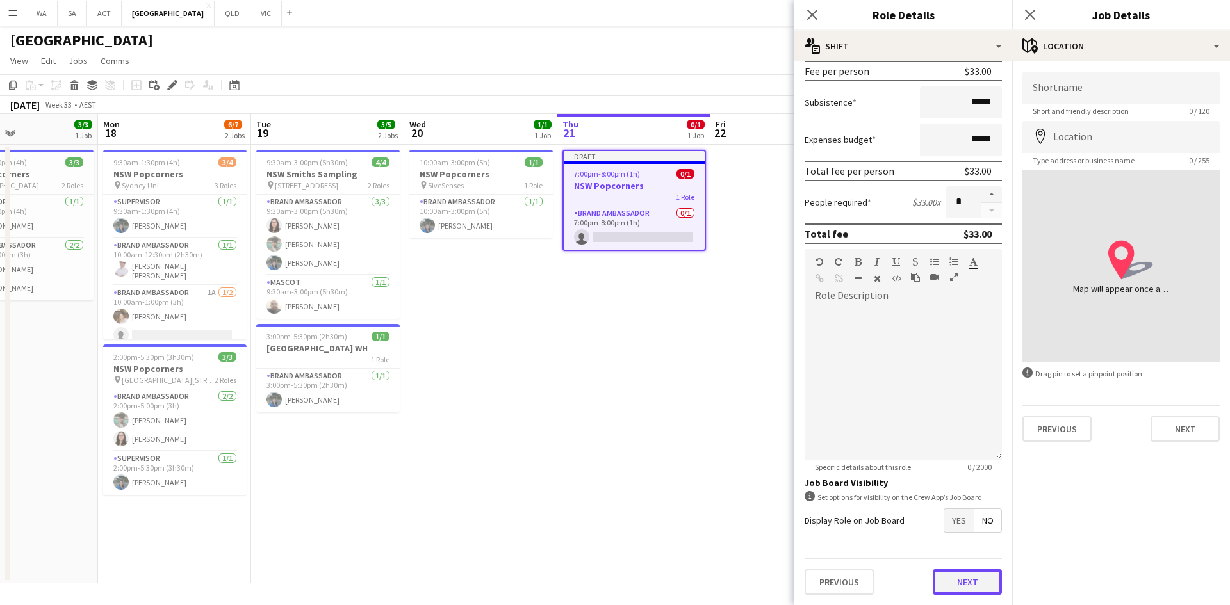
click at [965, 578] on button "Next" at bounding box center [967, 583] width 69 height 26
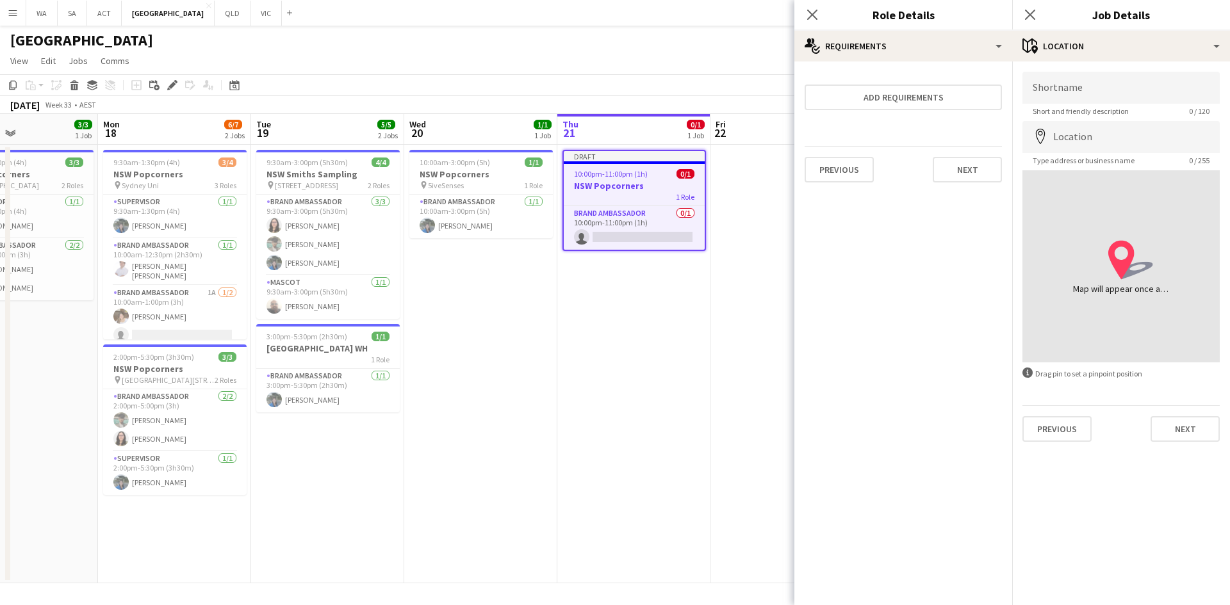
scroll to position [0, 0]
click at [716, 431] on app-date-cell at bounding box center [786, 364] width 153 height 439
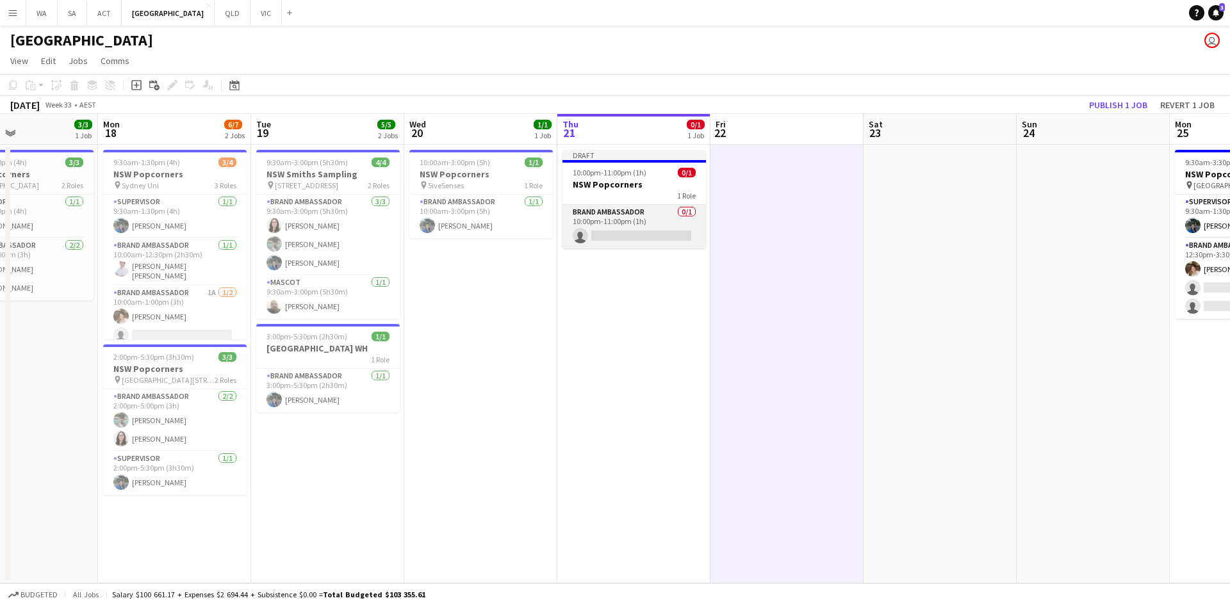
click at [663, 231] on app-card-role "Brand Ambassador 0/1 10:00pm-11:00pm (1h) single-neutral-actions" at bounding box center [633, 227] width 143 height 44
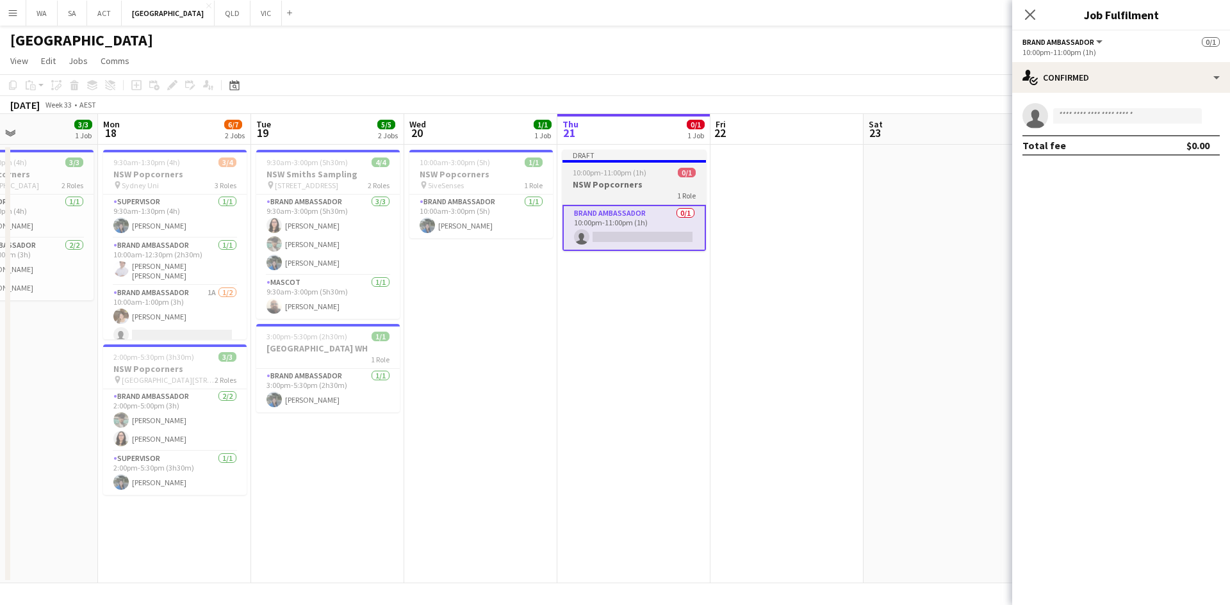
drag, startPoint x: 621, startPoint y: 188, endPoint x: 596, endPoint y: 195, distance: 26.0
click at [621, 188] on h3 "NSW Popcorners" at bounding box center [633, 185] width 143 height 12
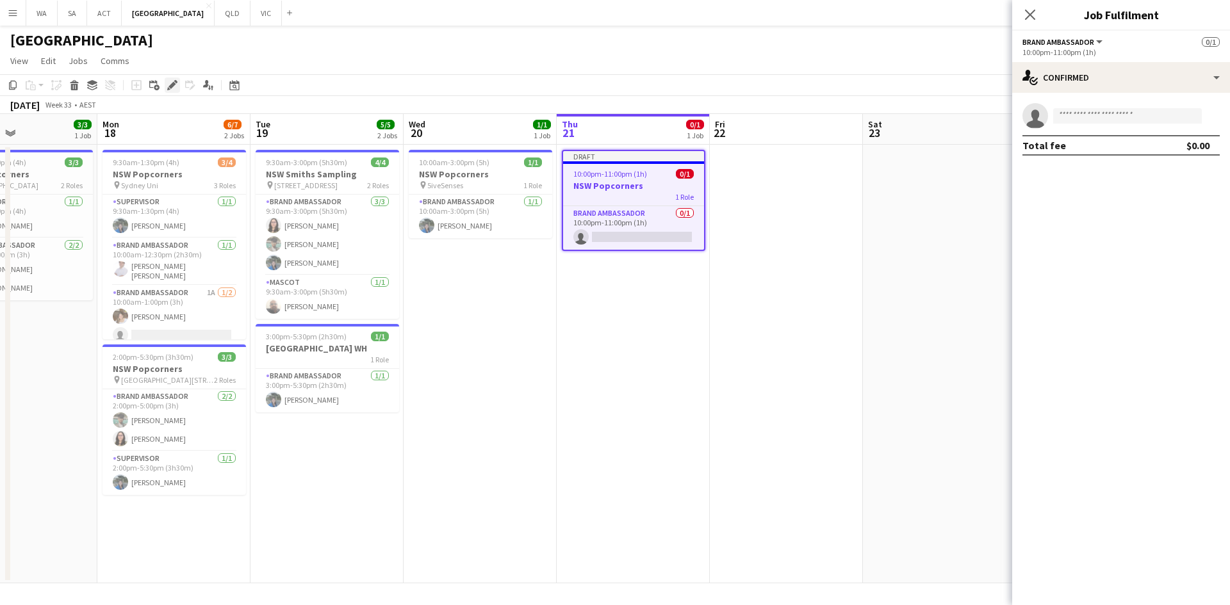
click at [168, 82] on icon "Edit" at bounding box center [172, 85] width 10 height 10
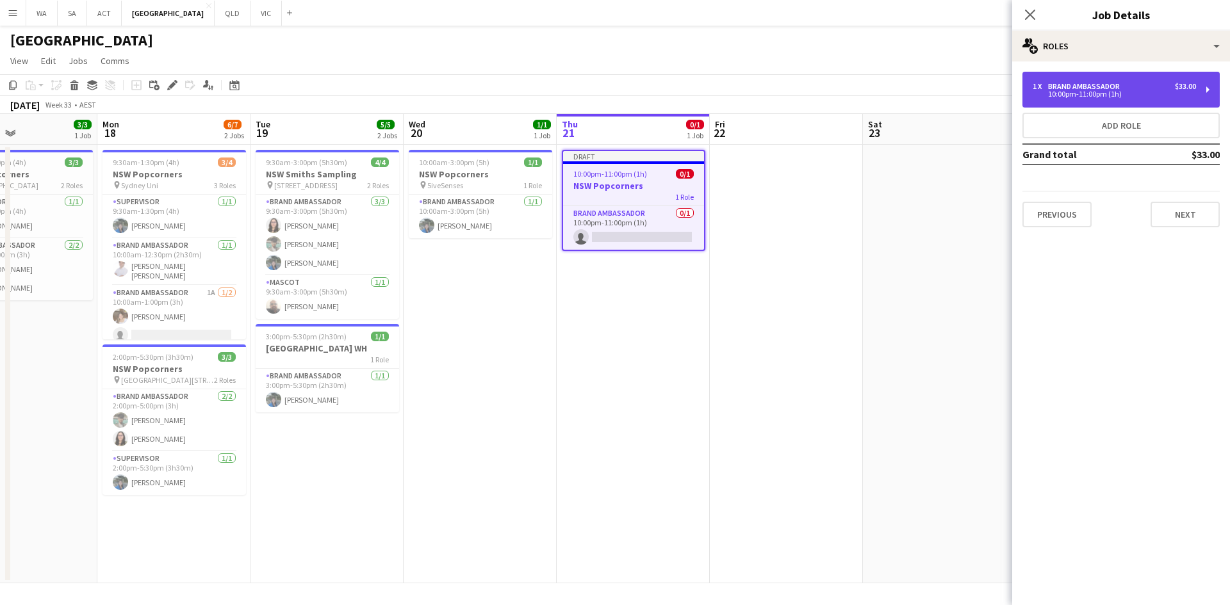
click at [1097, 91] on div "10:00pm-11:00pm (1h)" at bounding box center [1114, 94] width 163 height 6
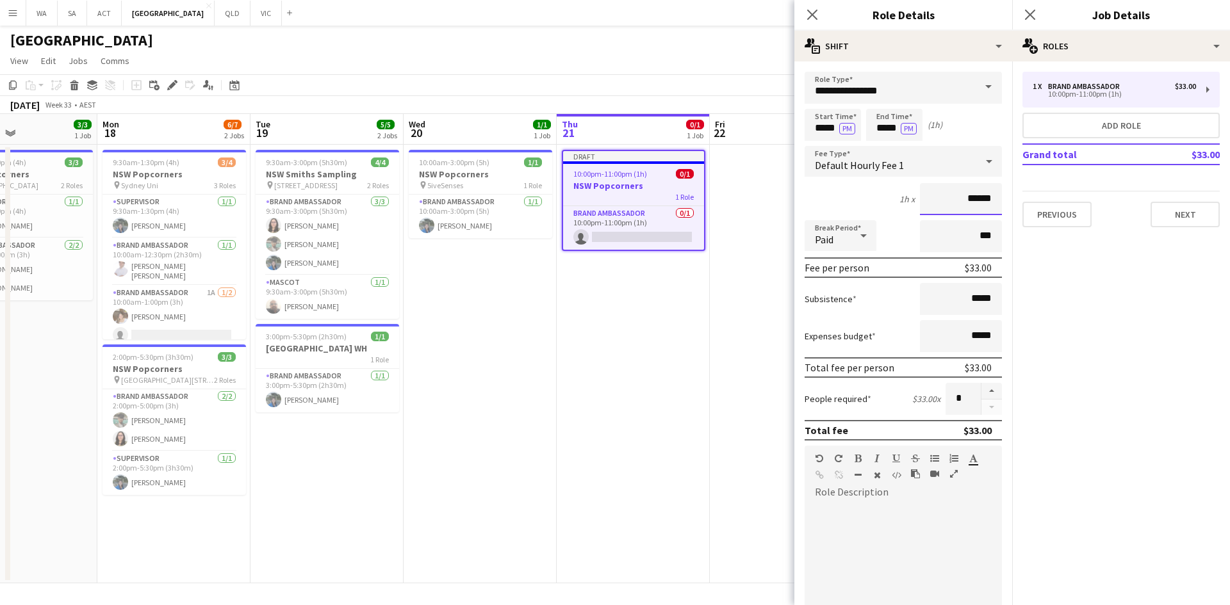
click at [967, 197] on input "******" at bounding box center [961, 199] width 82 height 32
click at [968, 199] on input "******" at bounding box center [961, 199] width 82 height 32
type input "******"
drag, startPoint x: 640, startPoint y: 275, endPoint x: 559, endPoint y: 311, distance: 88.7
click at [637, 275] on app-date-cell "Draft 10:00pm-11:00pm (1h) 0/1 NSW Popcorners 1 Role Brand Ambassador 0/1 10:00…" at bounding box center [633, 364] width 153 height 439
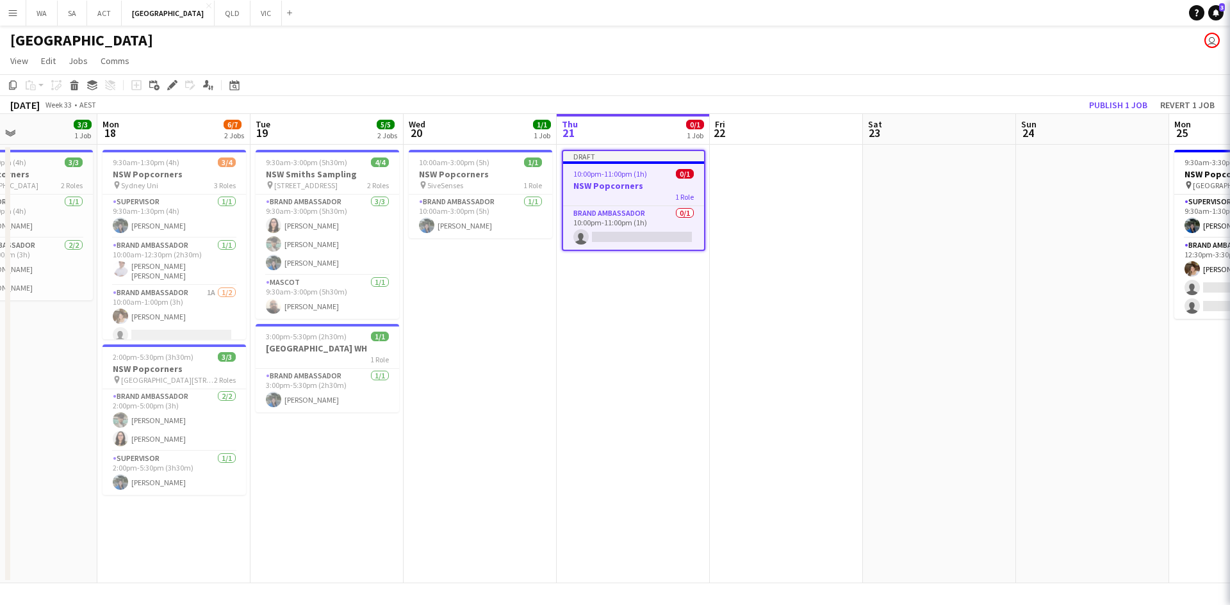
scroll to position [0, 365]
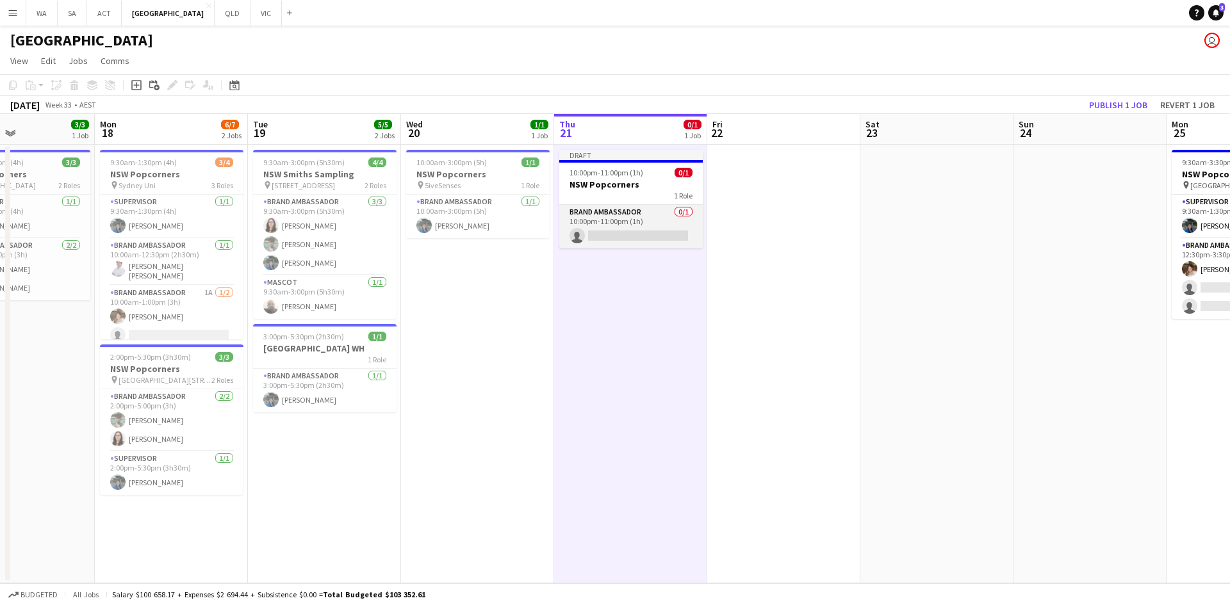
click at [590, 215] on app-card-role "Brand Ambassador 0/1 10:00pm-11:00pm (1h) single-neutral-actions" at bounding box center [630, 227] width 143 height 44
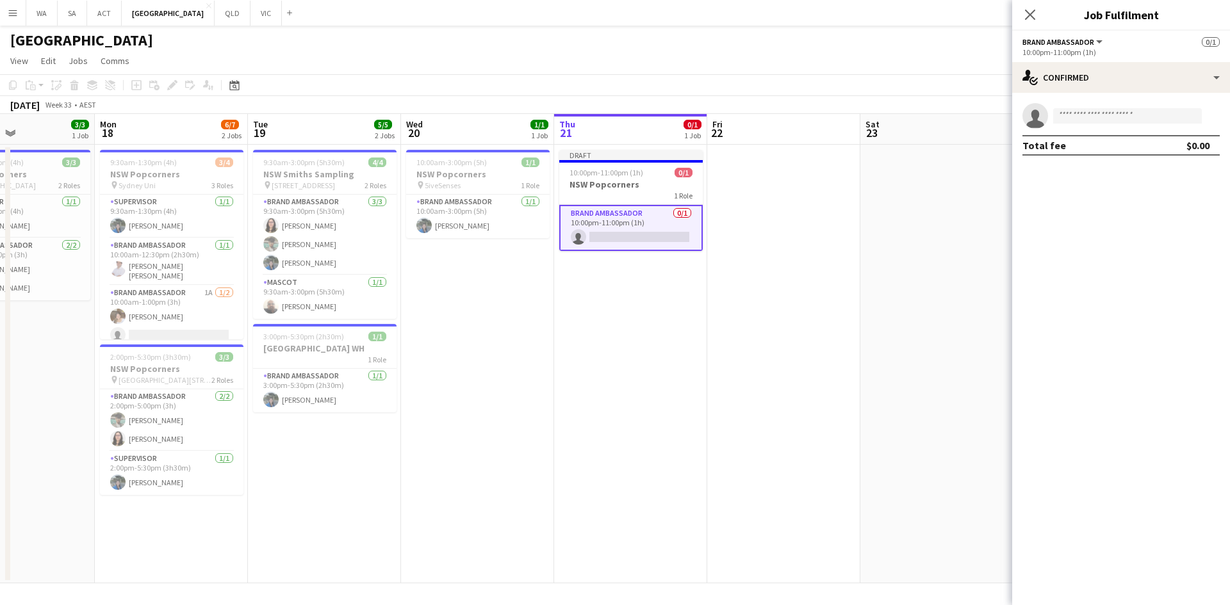
click at [1081, 126] on app-invite-slot "single-neutral-actions" at bounding box center [1121, 116] width 218 height 26
drag, startPoint x: 1082, startPoint y: 120, endPoint x: 1051, endPoint y: 74, distance: 56.0
click at [1081, 120] on input at bounding box center [1127, 115] width 149 height 15
type input "***"
click at [1112, 131] on span "[PERSON_NAME] [PERSON_NAME]" at bounding box center [1107, 134] width 88 height 11
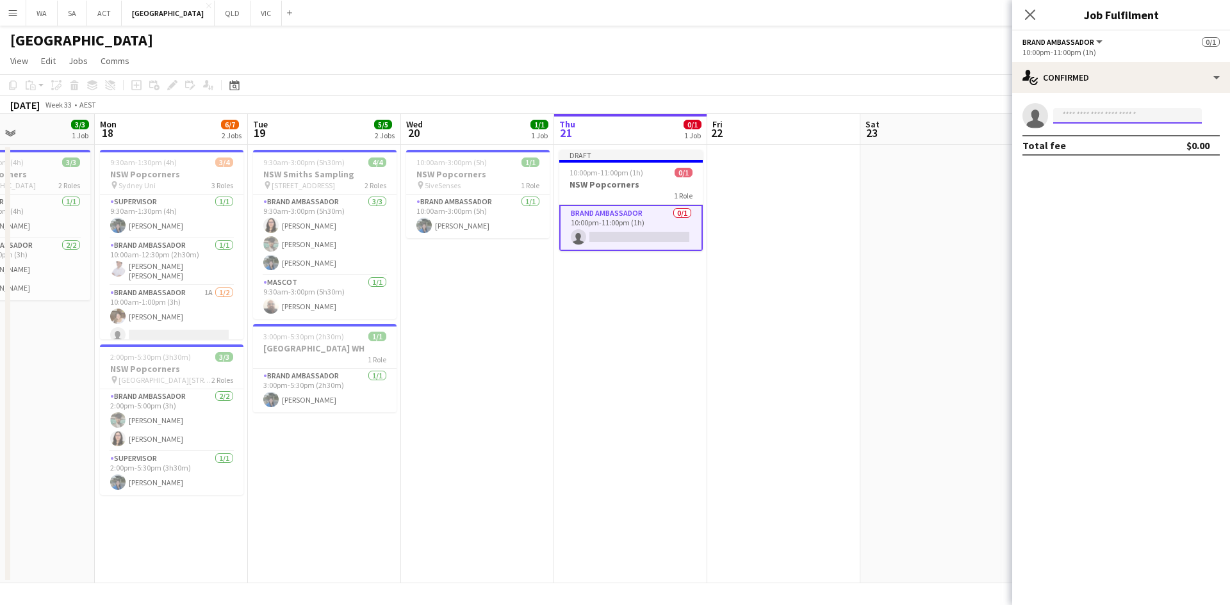
click at [1095, 115] on input at bounding box center [1127, 115] width 149 height 15
click at [1095, 135] on span "[PERSON_NAME] [PERSON_NAME]" at bounding box center [1107, 134] width 88 height 11
click at [1092, 131] on app-confirmed-crew "[PERSON_NAME] [PERSON_NAME] Not rated Total fee $0.00" at bounding box center [1121, 129] width 218 height 53
click at [847, 255] on app-date-cell at bounding box center [783, 364] width 153 height 439
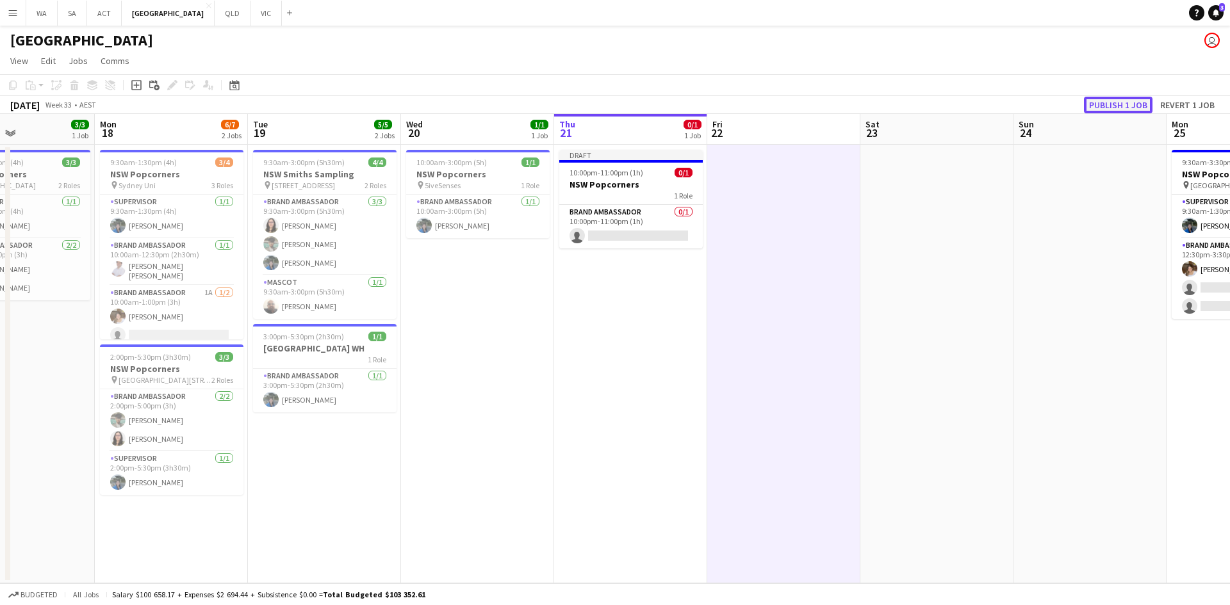
click at [1106, 107] on button "Publish 1 job" at bounding box center [1118, 105] width 69 height 17
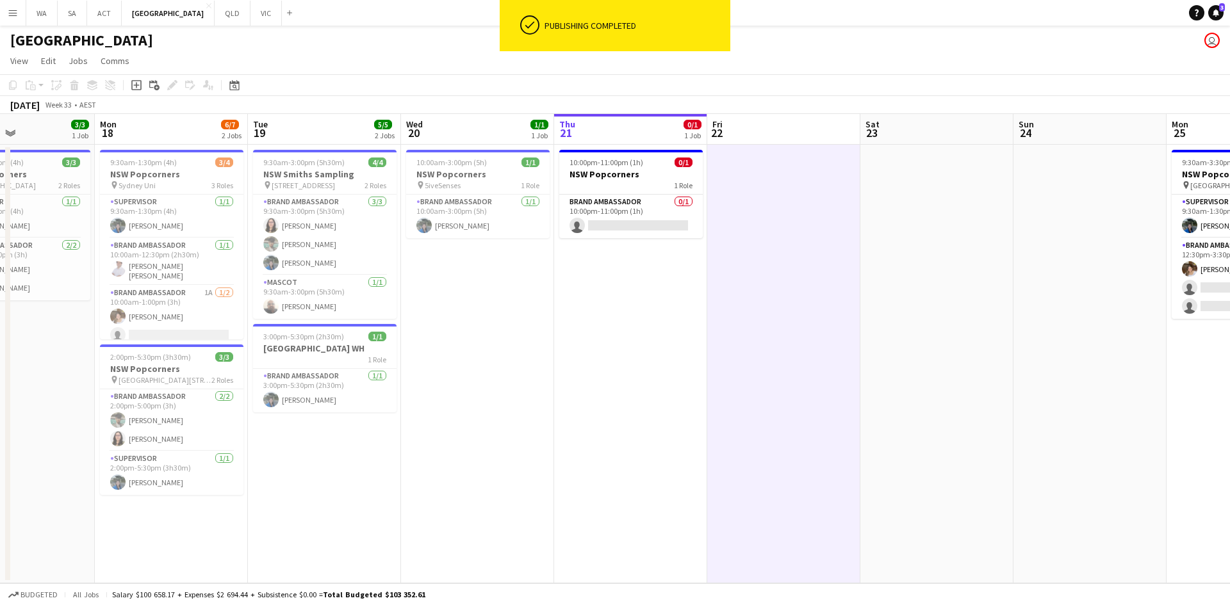
click at [658, 220] on app-card-role "Brand Ambassador 0/1 10:00pm-11:00pm (1h) single-neutral-actions" at bounding box center [630, 217] width 143 height 44
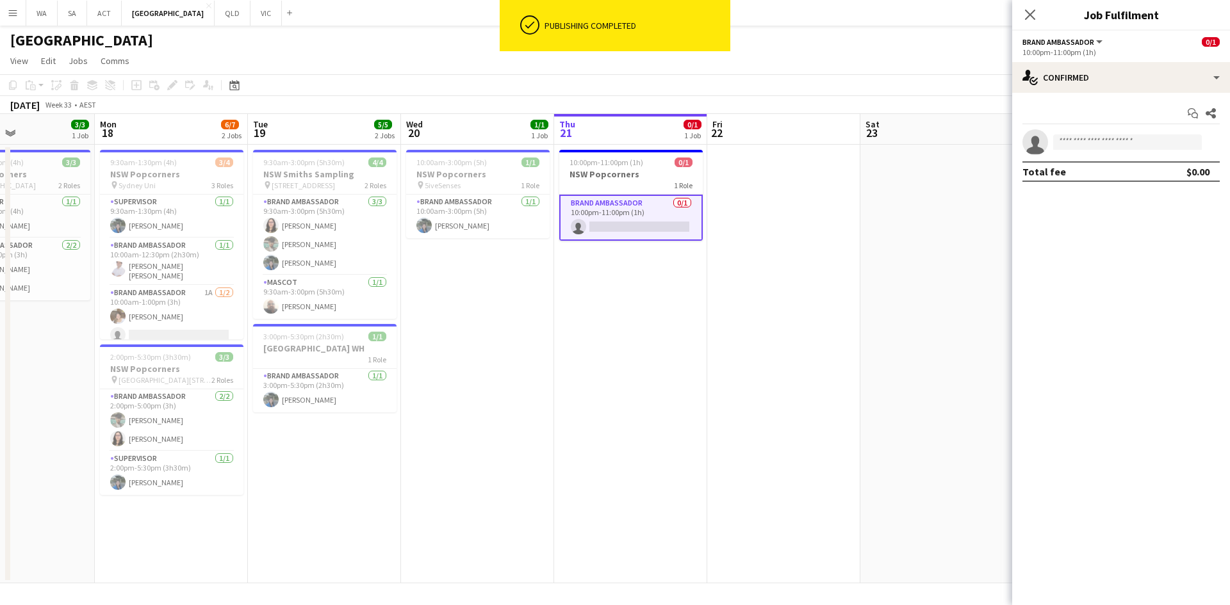
click at [1078, 152] on app-invite-slot "single-neutral-actions" at bounding box center [1121, 142] width 218 height 26
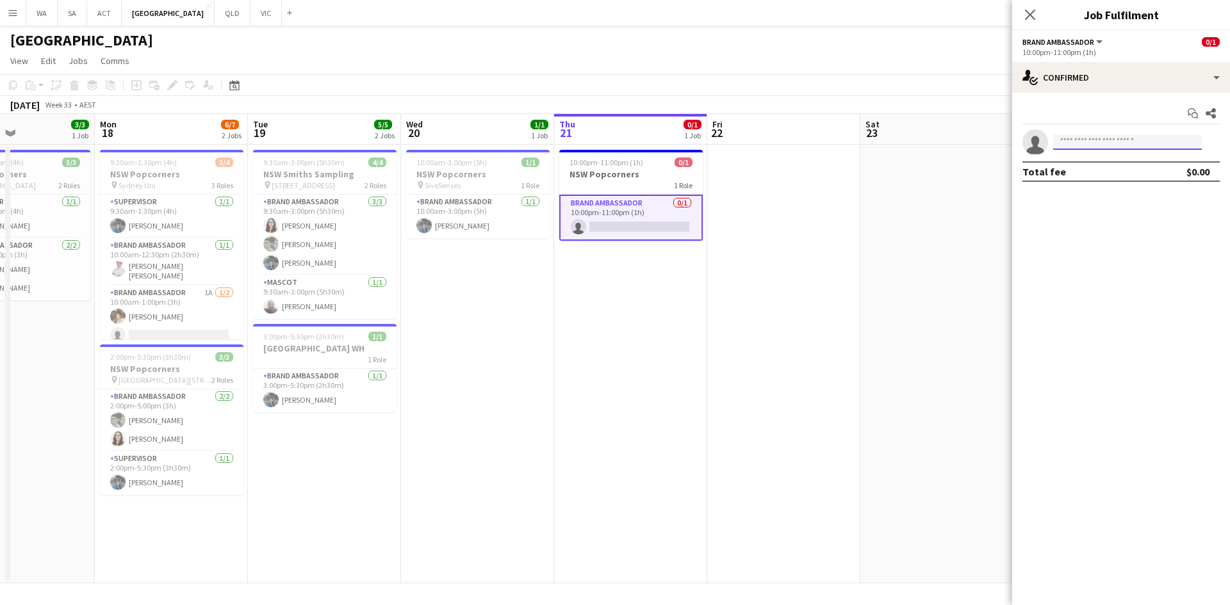
click at [1092, 143] on input at bounding box center [1127, 142] width 149 height 15
type input "***"
click at [1100, 172] on span "[EMAIL_ADDRESS][DOMAIN_NAME]" at bounding box center [1127, 171] width 128 height 10
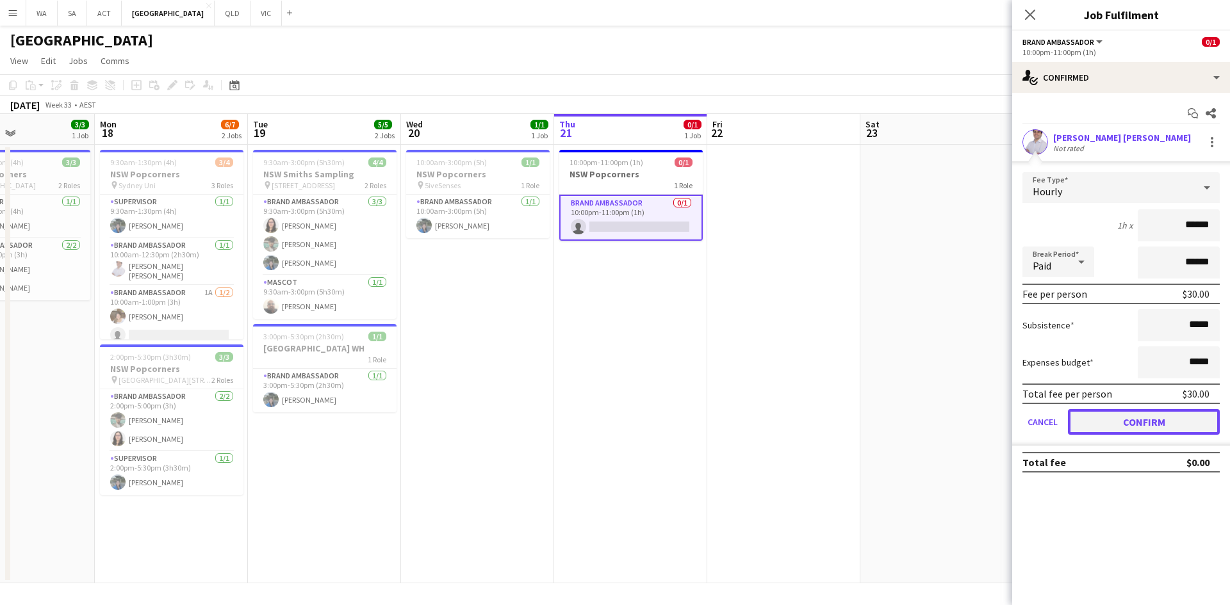
click at [1147, 415] on button "Confirm" at bounding box center [1144, 422] width 152 height 26
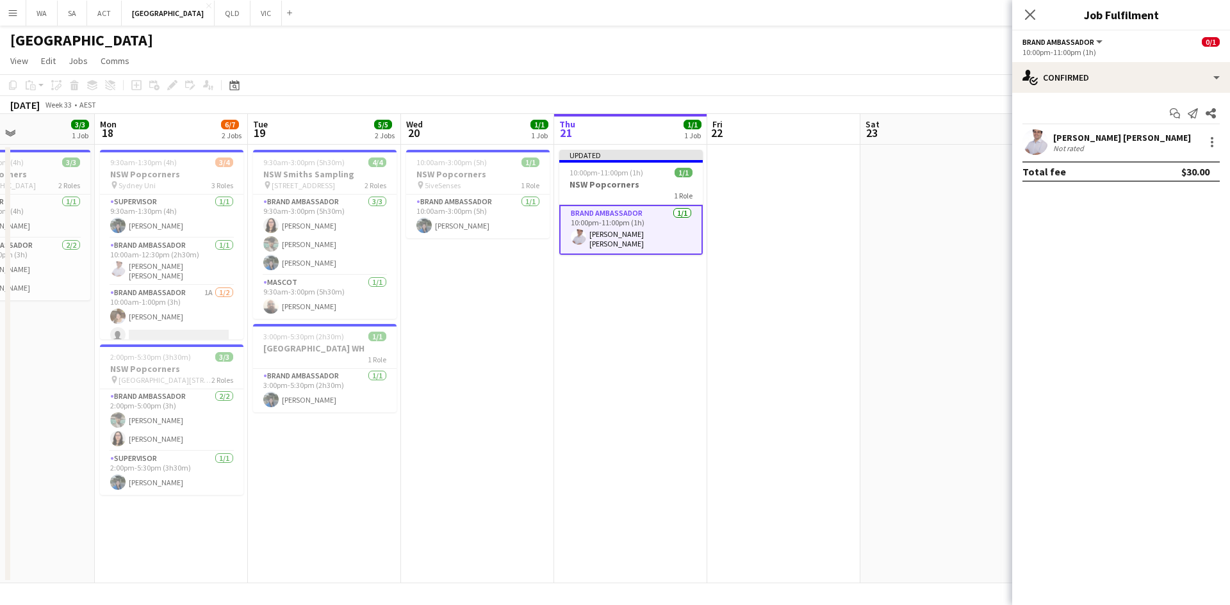
click at [907, 276] on app-date-cell at bounding box center [936, 364] width 153 height 439
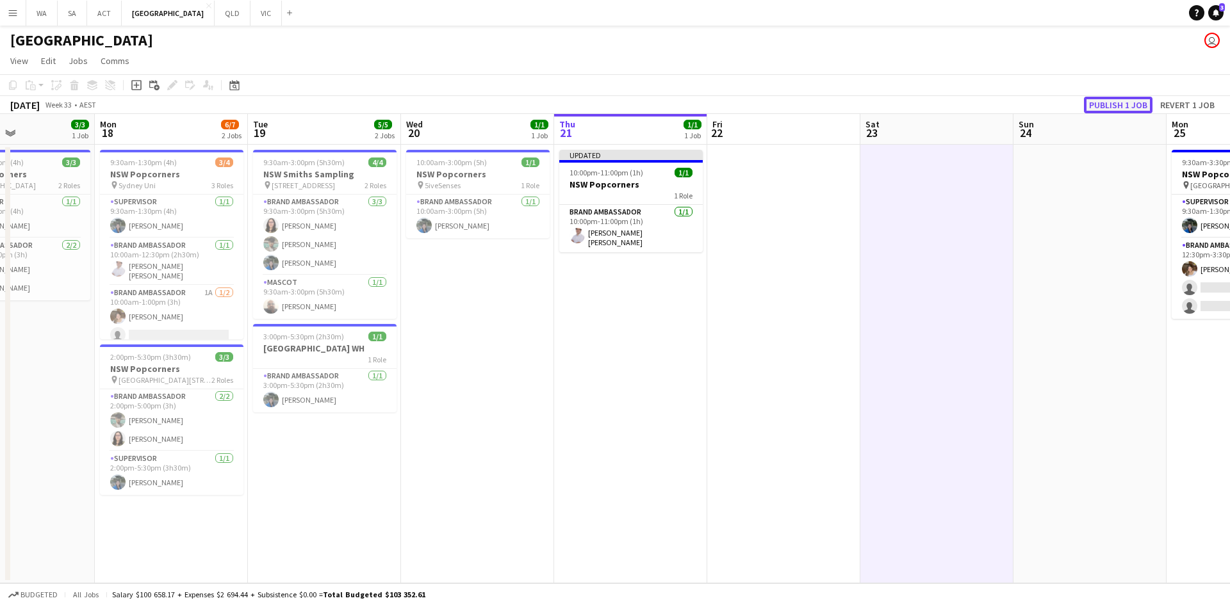
click at [1108, 111] on button "Publish 1 job" at bounding box center [1118, 105] width 69 height 17
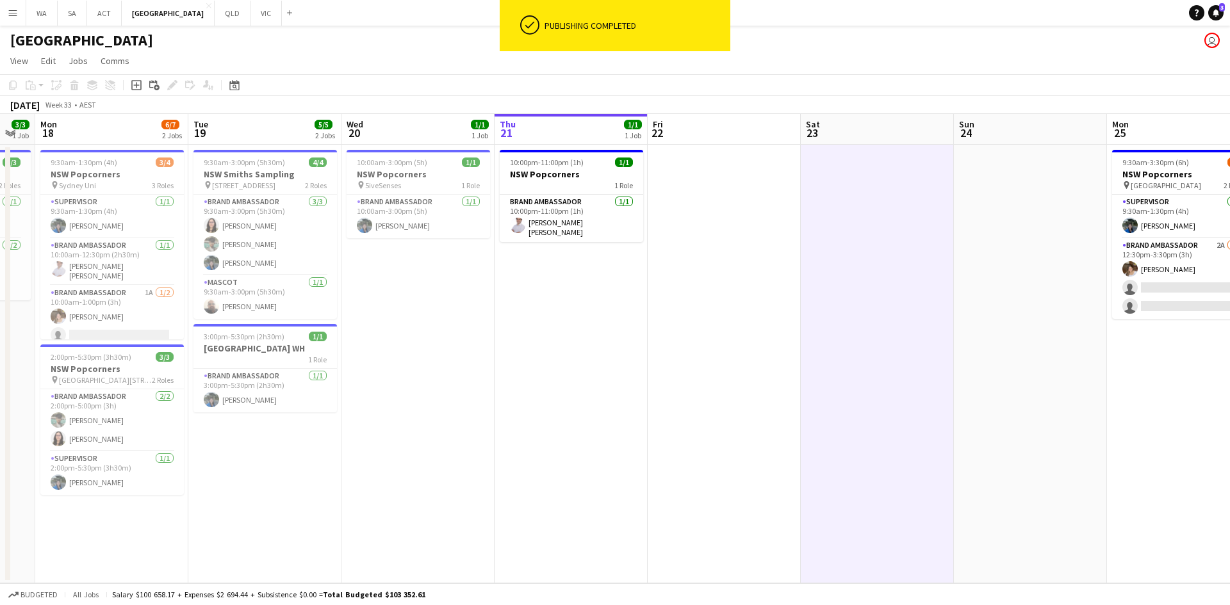
drag, startPoint x: 941, startPoint y: 256, endPoint x: 878, endPoint y: 255, distance: 63.4
click at [878, 258] on app-calendar-viewport "Fri 15 4/5 2 Jobs Sat 16 3/3 1 Job Sun 17 3/3 1 Job Mon 18 6/7 2 Jobs Tue 19 5/…" at bounding box center [615, 349] width 1230 height 470
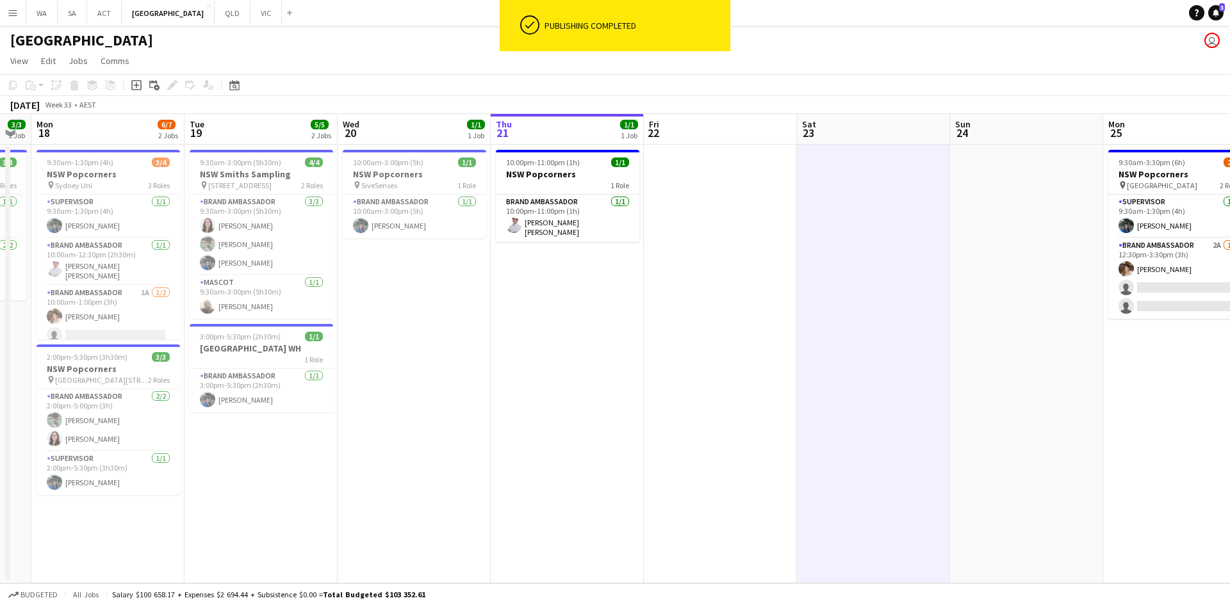
drag, startPoint x: 878, startPoint y: 255, endPoint x: 861, endPoint y: 261, distance: 17.6
click at [867, 260] on app-calendar-viewport "Fri 15 4/5 2 Jobs Sat 16 3/3 1 Job Sun 17 3/3 1 Job Mon 18 6/7 2 Jobs Tue 19 5/…" at bounding box center [615, 349] width 1230 height 470
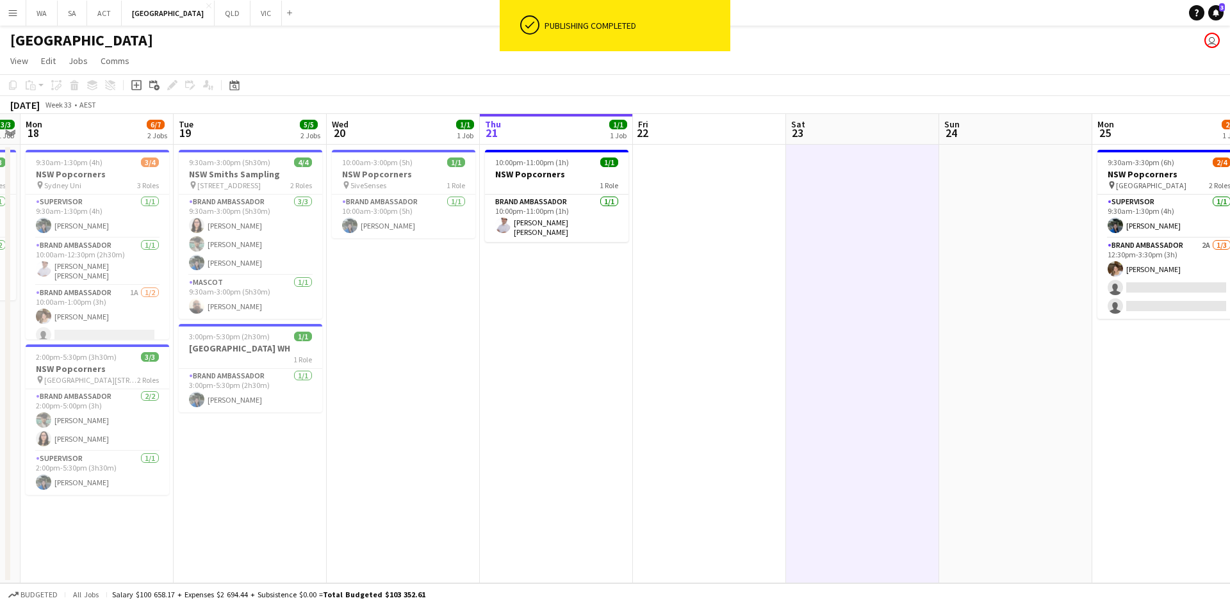
click at [937, 279] on app-date-cell at bounding box center [862, 364] width 153 height 439
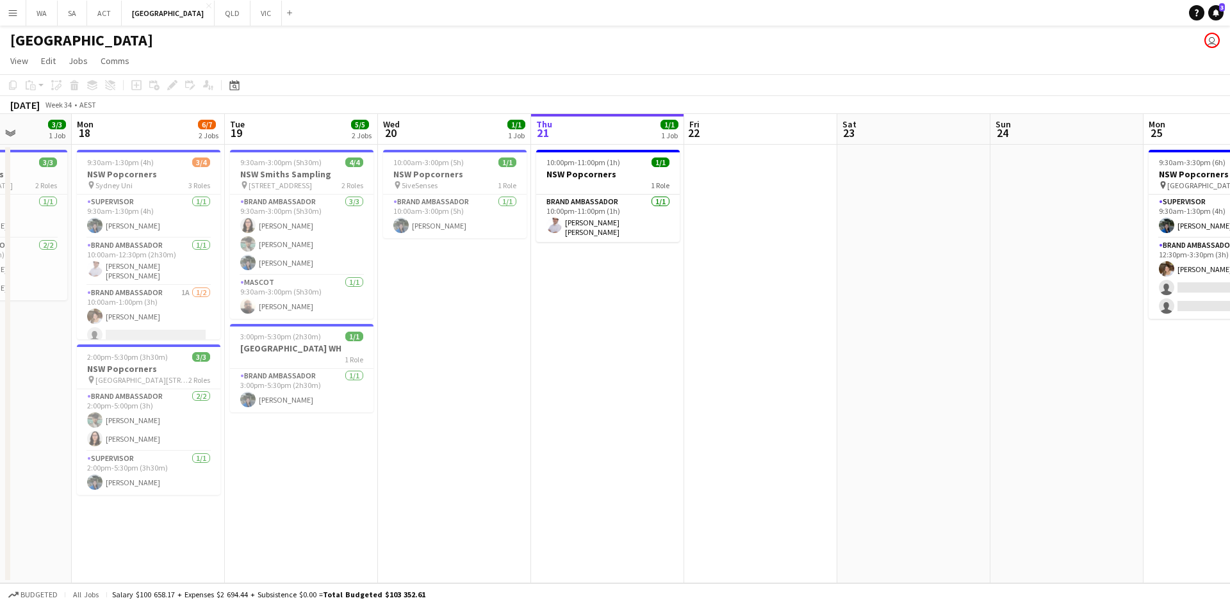
scroll to position [0, 391]
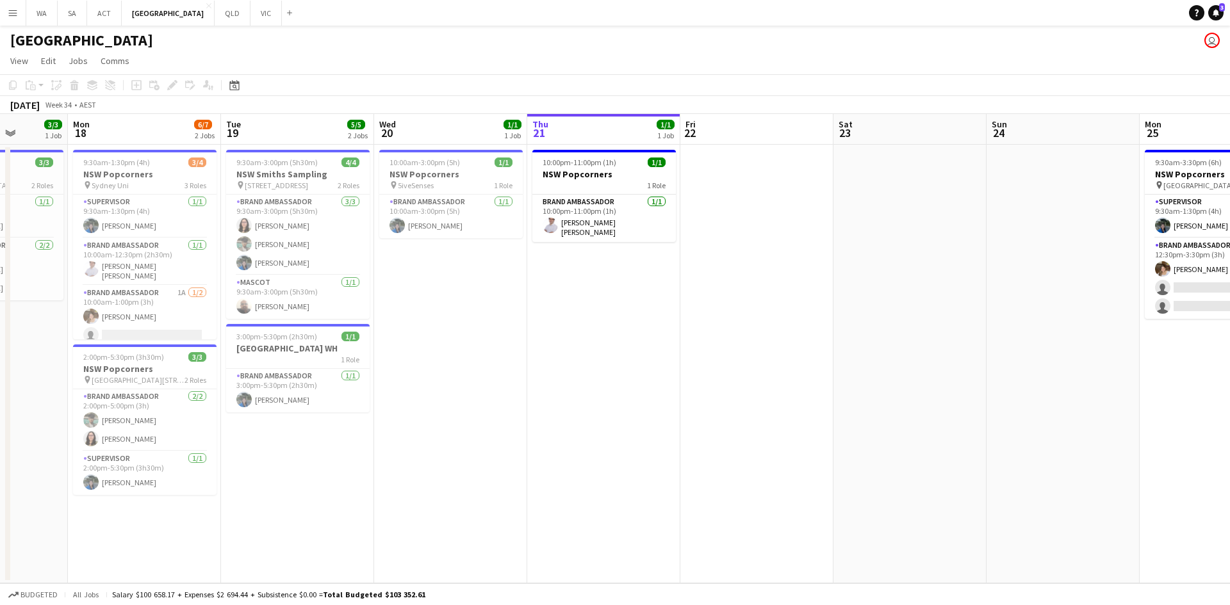
drag, startPoint x: 862, startPoint y: 261, endPoint x: 823, endPoint y: 263, distance: 39.2
click at [823, 263] on app-calendar-viewport "Fri 15 4/5 2 Jobs Sat 16 3/3 1 Job Sun 17 3/3 1 Job Mon 18 6/7 2 Jobs Tue 19 5/…" at bounding box center [615, 349] width 1230 height 470
